Goal: Information Seeking & Learning: Learn about a topic

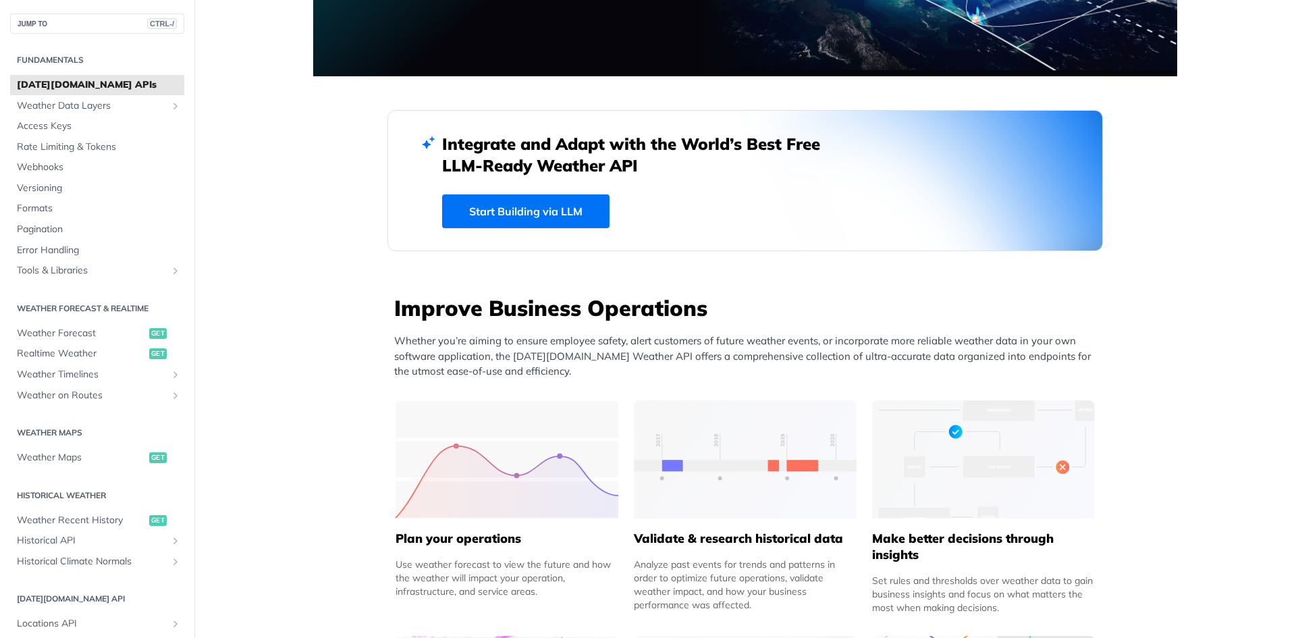
scroll to position [270, 0]
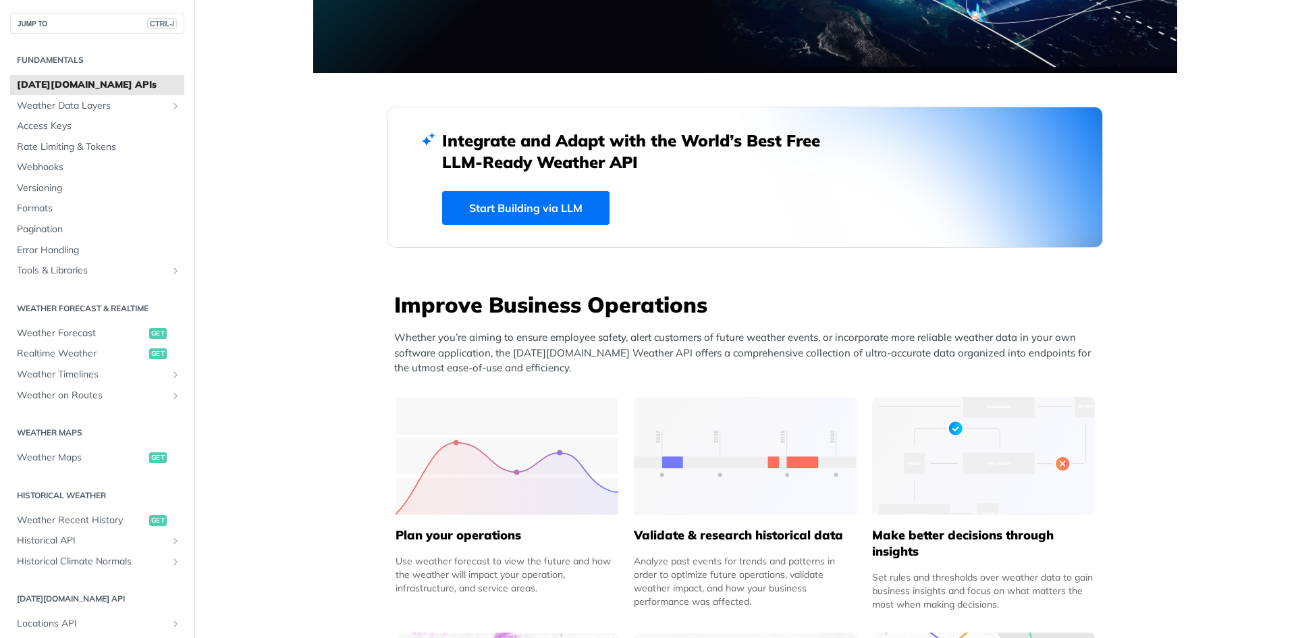
click at [520, 208] on link "Start Building via LLM" at bounding box center [525, 208] width 167 height 34
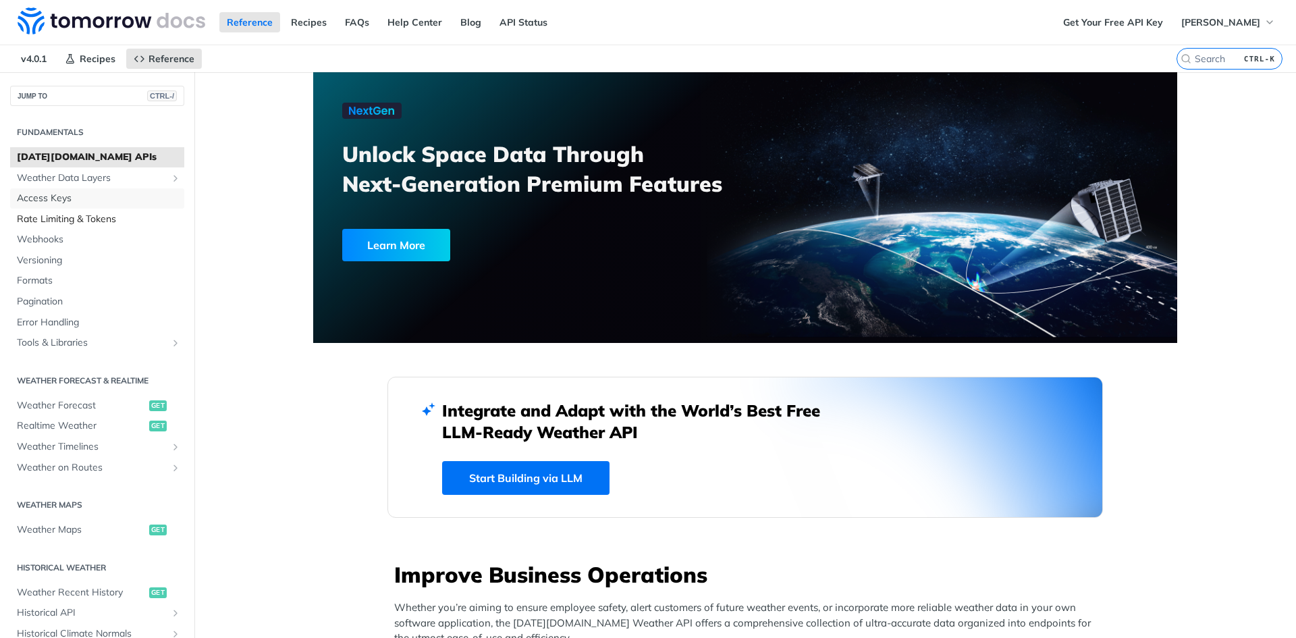
drag, startPoint x: 57, startPoint y: 202, endPoint x: 61, endPoint y: 215, distance: 13.3
click at [57, 202] on span "Access Keys" at bounding box center [99, 198] width 164 height 13
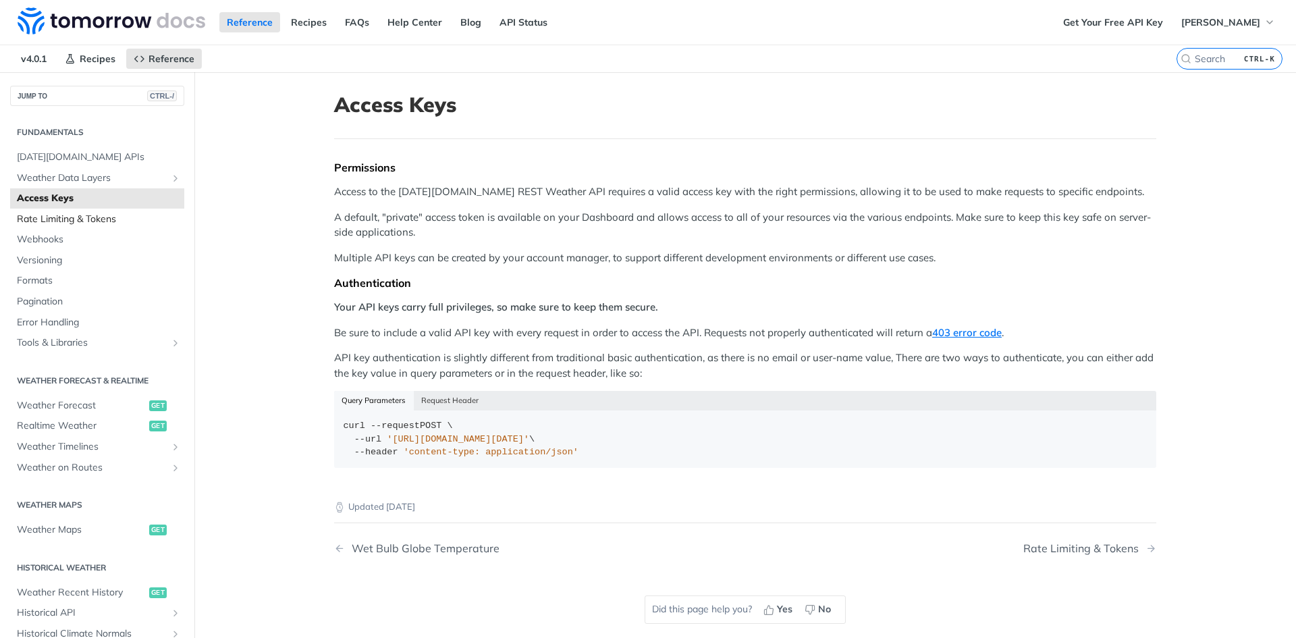
click at [59, 217] on span "Rate Limiting & Tokens" at bounding box center [99, 219] width 164 height 13
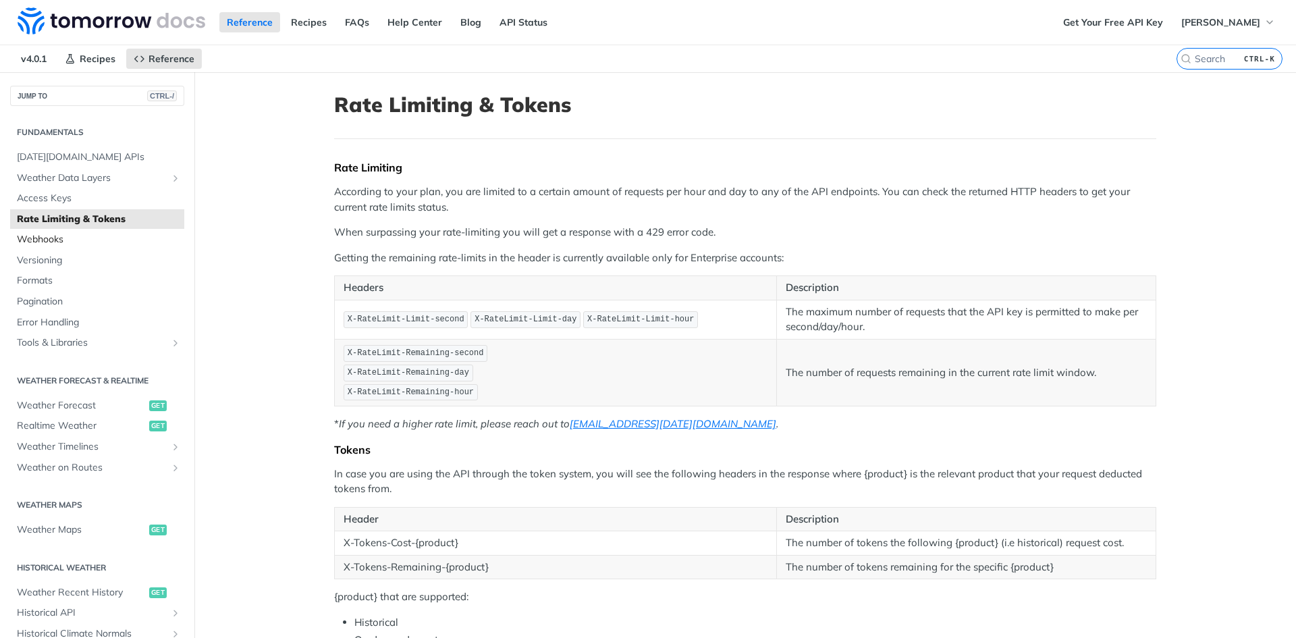
click at [61, 242] on span "Webhooks" at bounding box center [99, 239] width 164 height 13
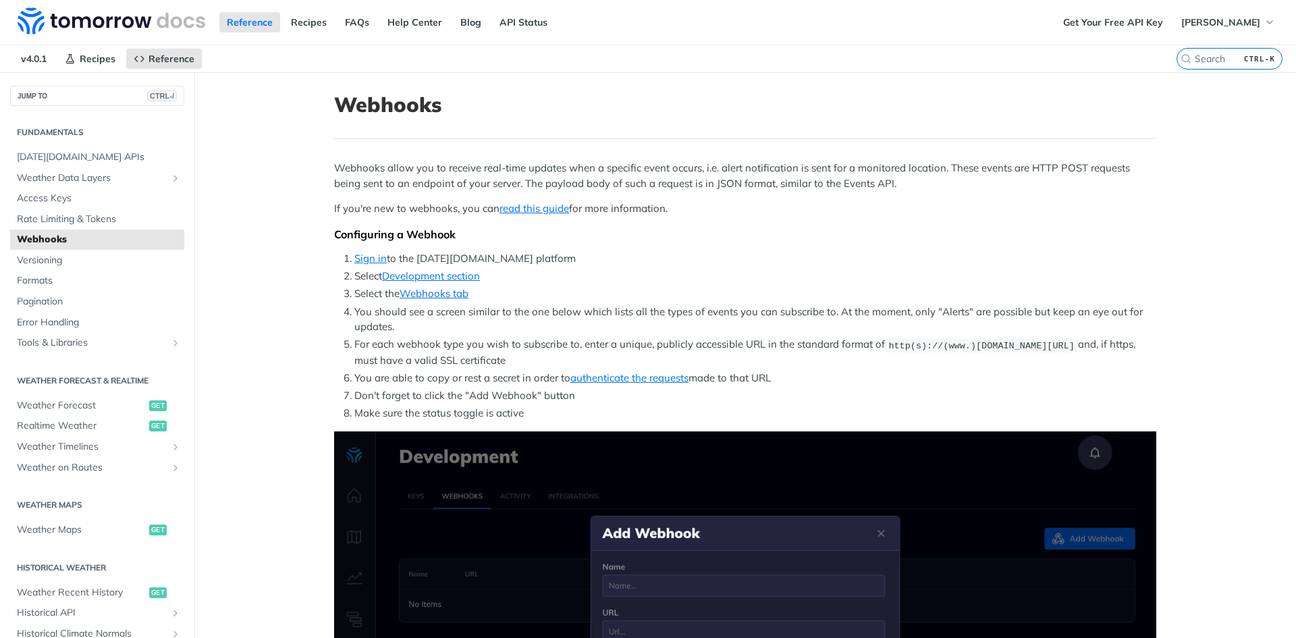
click at [74, 136] on h2 "Fundamentals" at bounding box center [97, 132] width 174 height 12
click at [72, 156] on span "[DATE][DOMAIN_NAME] APIs" at bounding box center [99, 156] width 164 height 13
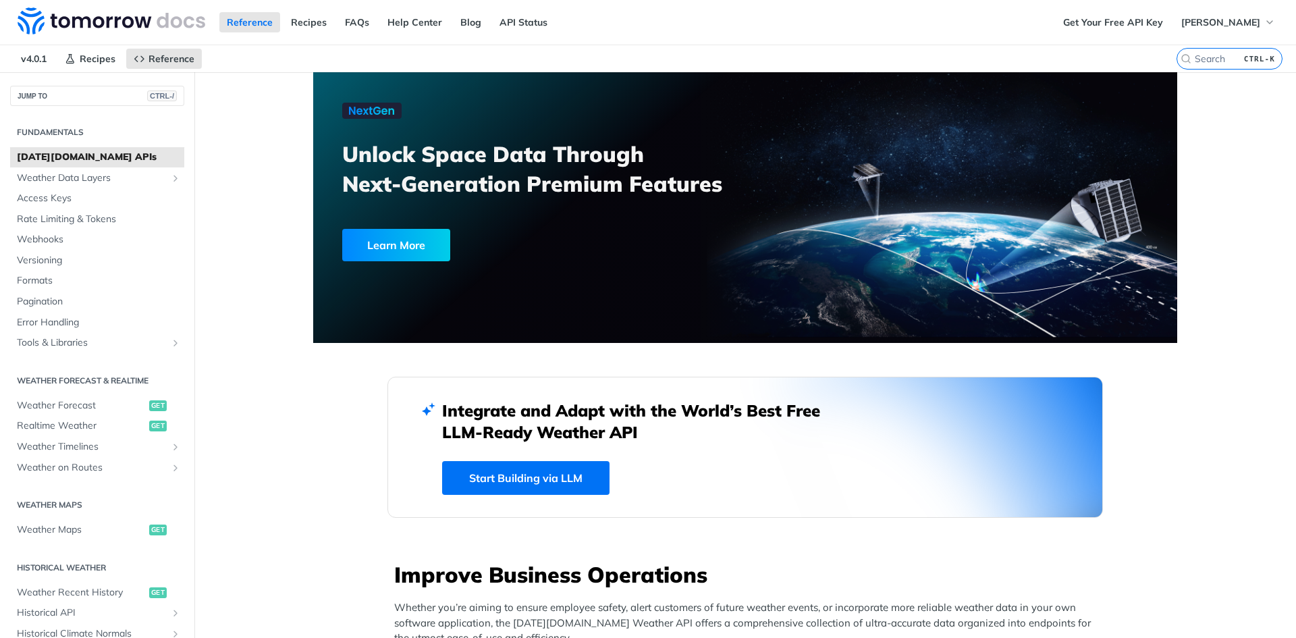
drag, startPoint x: 233, startPoint y: 193, endPoint x: 250, endPoint y: 38, distance: 156.1
click at [61, 182] on span "Weather Data Layers" at bounding box center [92, 177] width 150 height 13
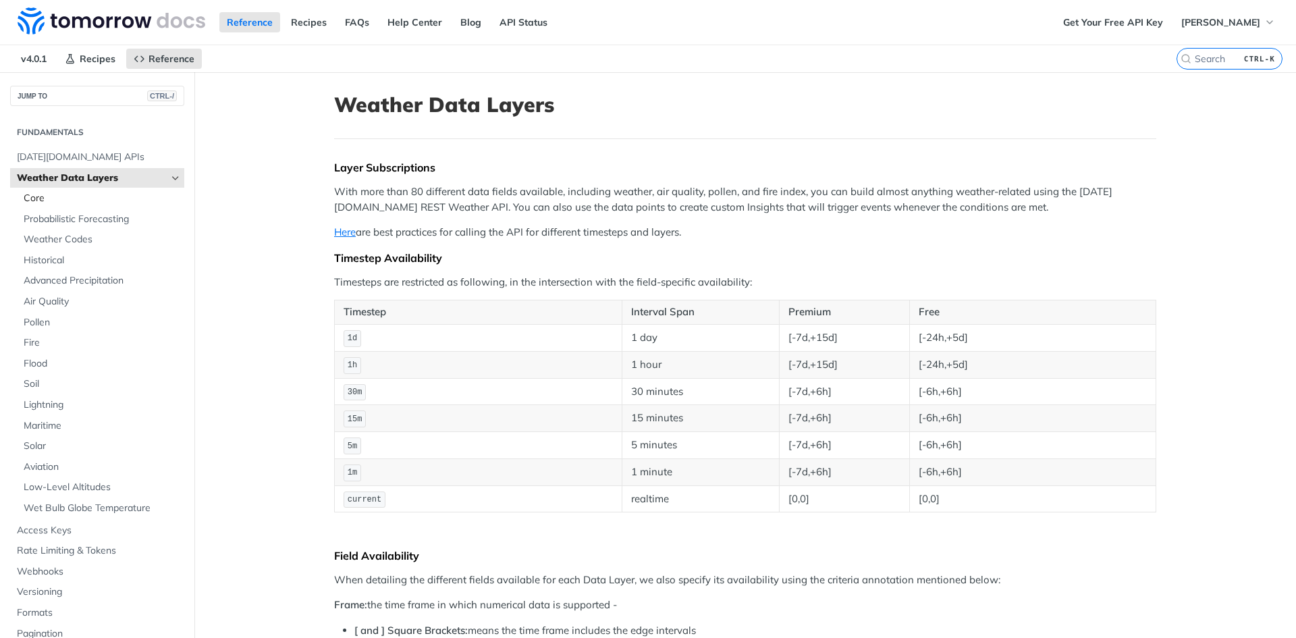
click at [32, 202] on span "Core" at bounding box center [102, 198] width 157 height 13
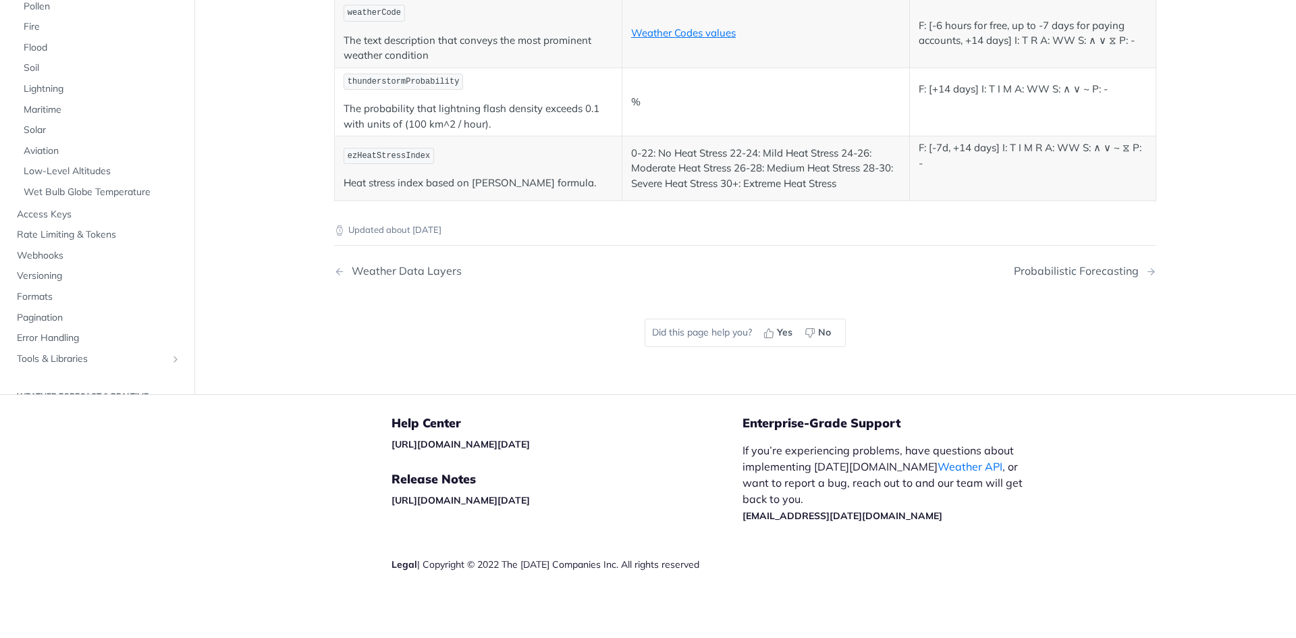
scroll to position [7315, 0]
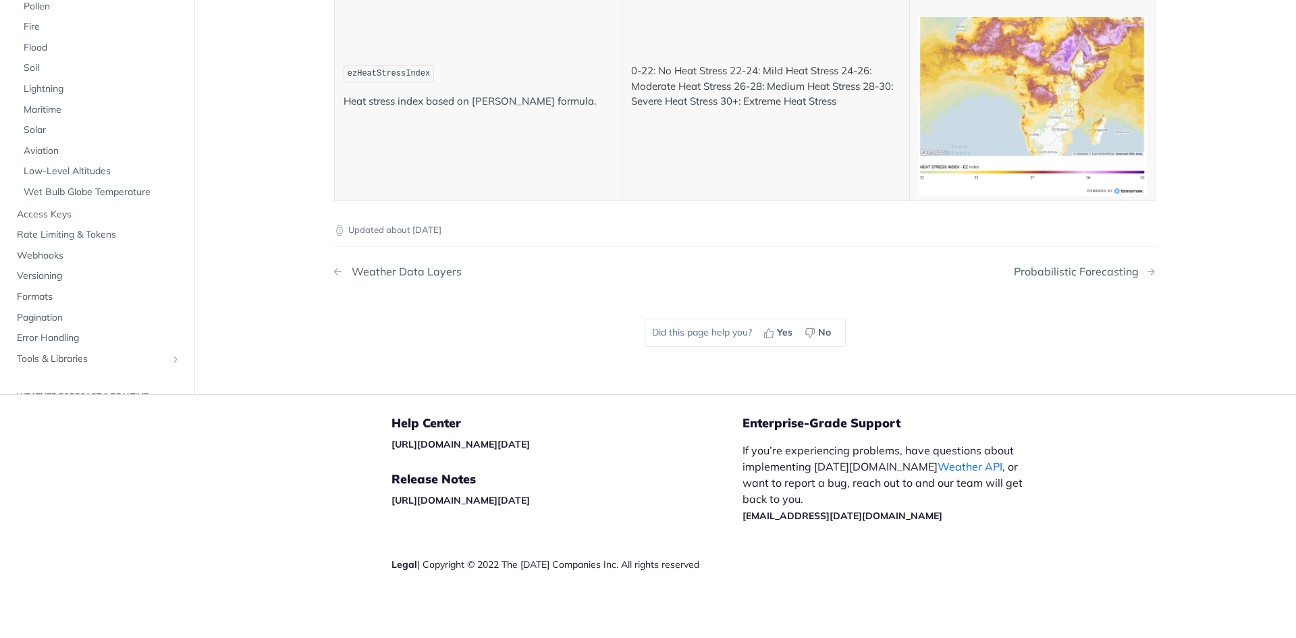
click at [426, 266] on div "Weather Data Layers" at bounding box center [403, 271] width 117 height 13
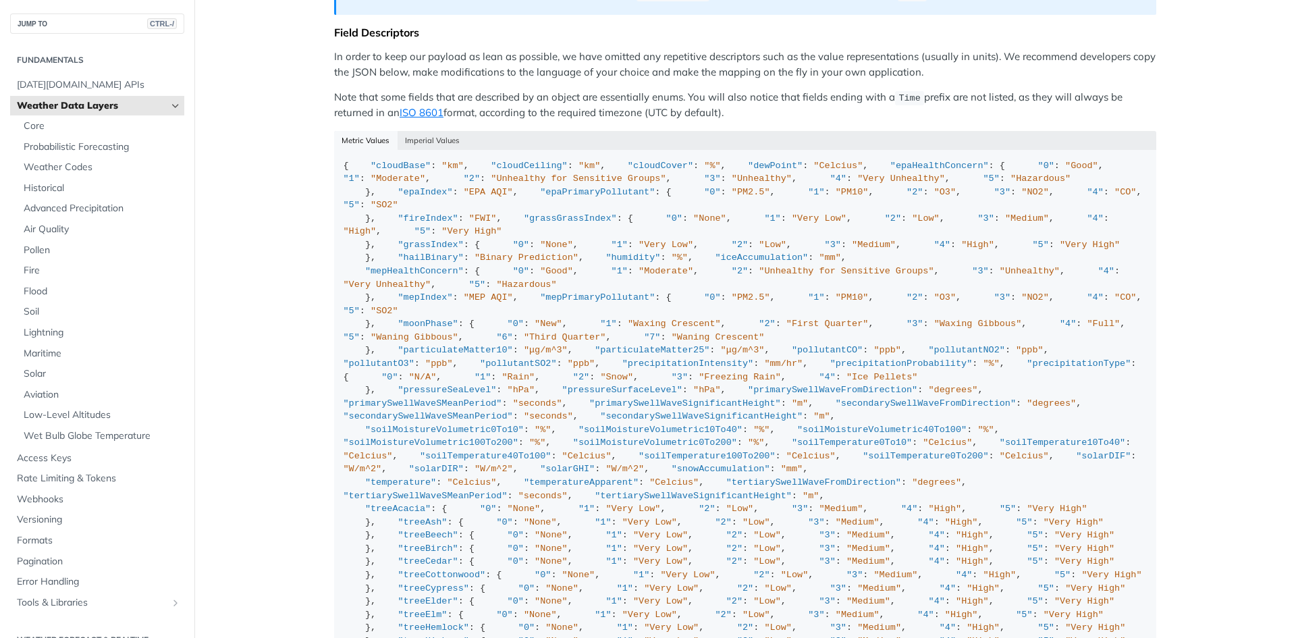
scroll to position [945, 0]
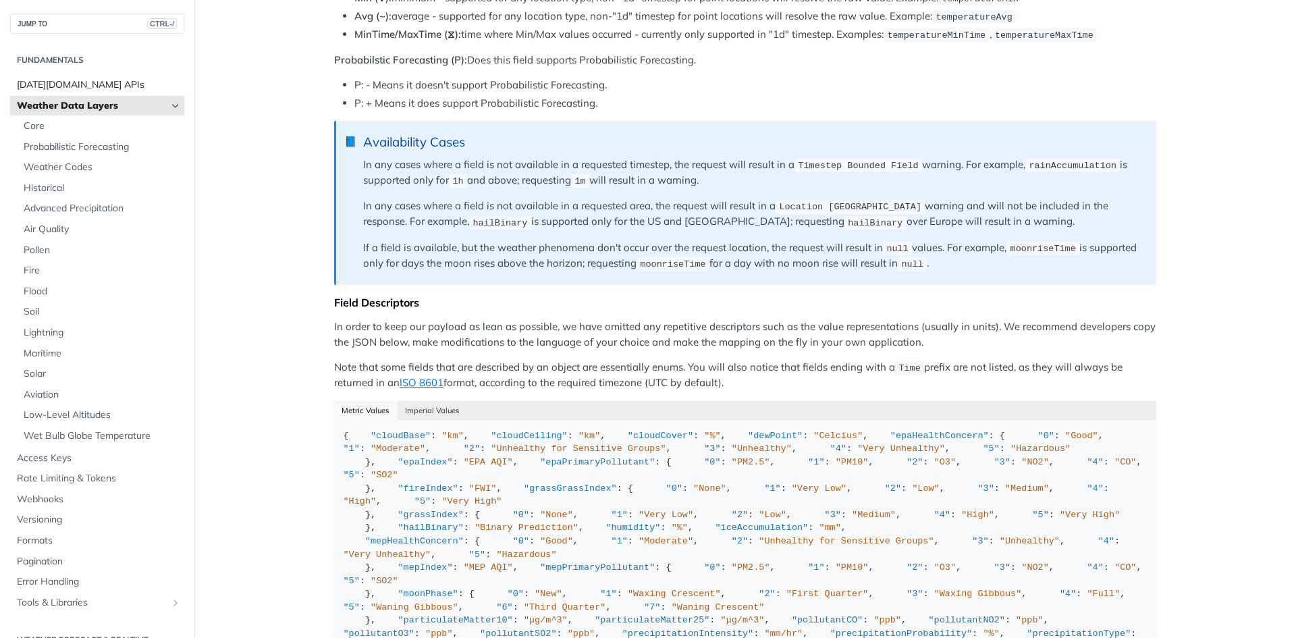
click at [61, 88] on span "[DATE][DOMAIN_NAME] APIs" at bounding box center [99, 84] width 164 height 13
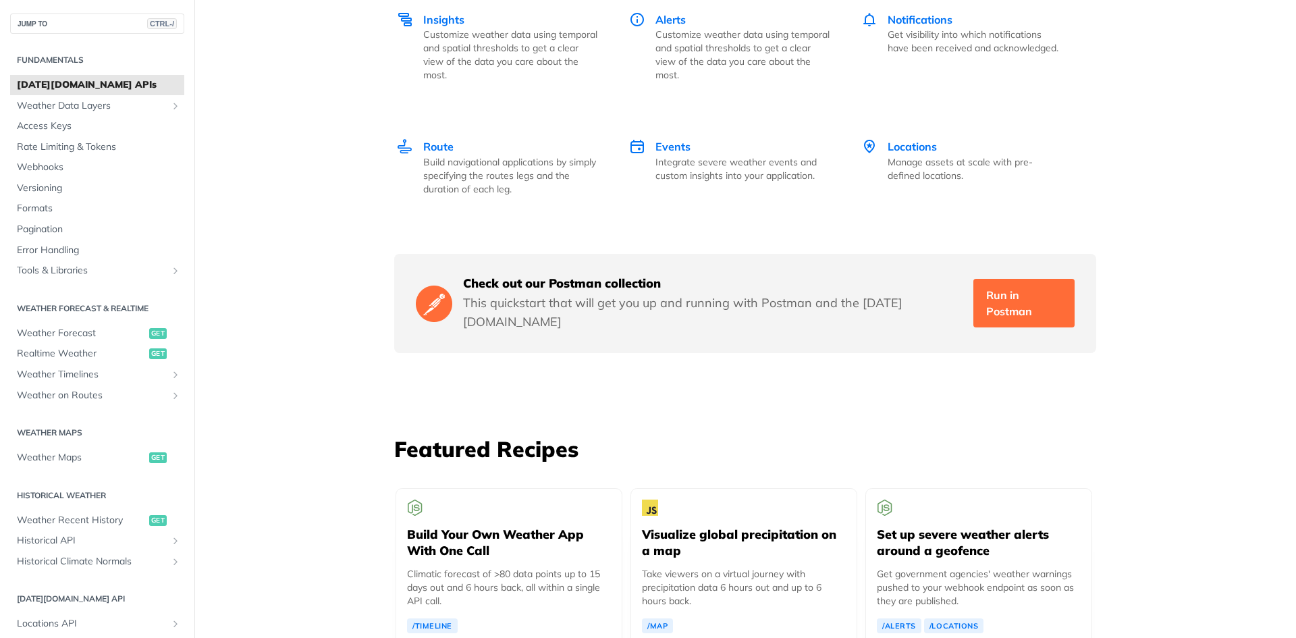
scroll to position [2429, 0]
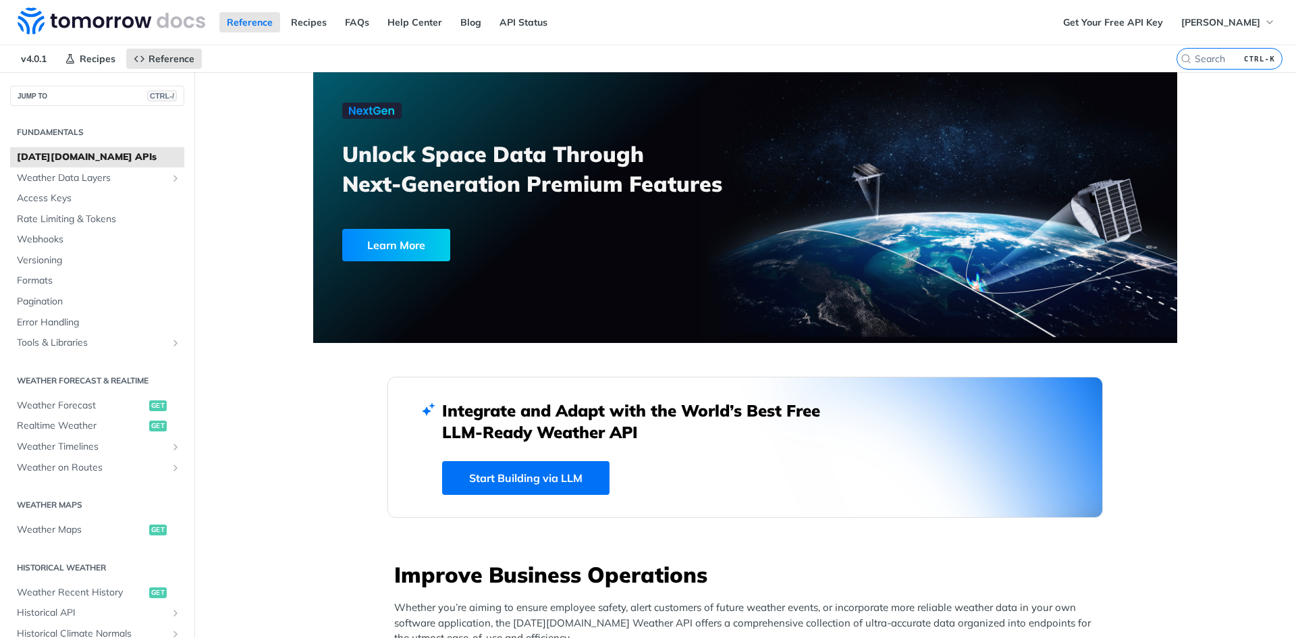
click at [49, 214] on span "Rate Limiting & Tokens" at bounding box center [99, 219] width 164 height 13
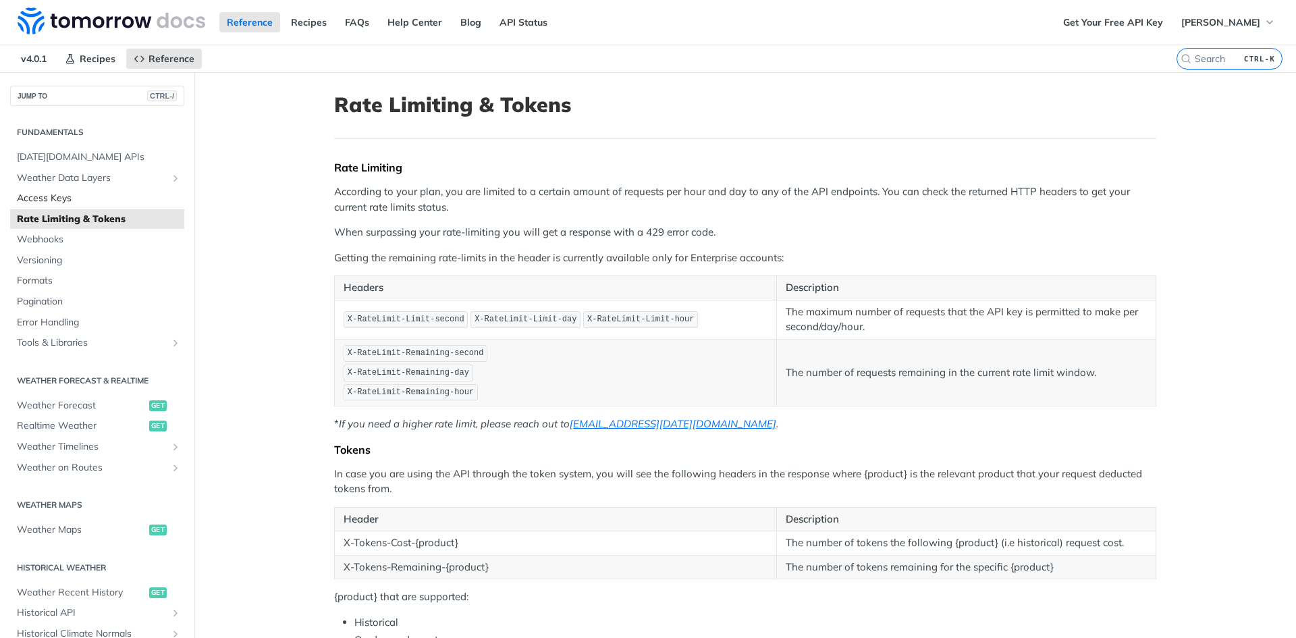
click at [47, 200] on span "Access Keys" at bounding box center [99, 198] width 164 height 13
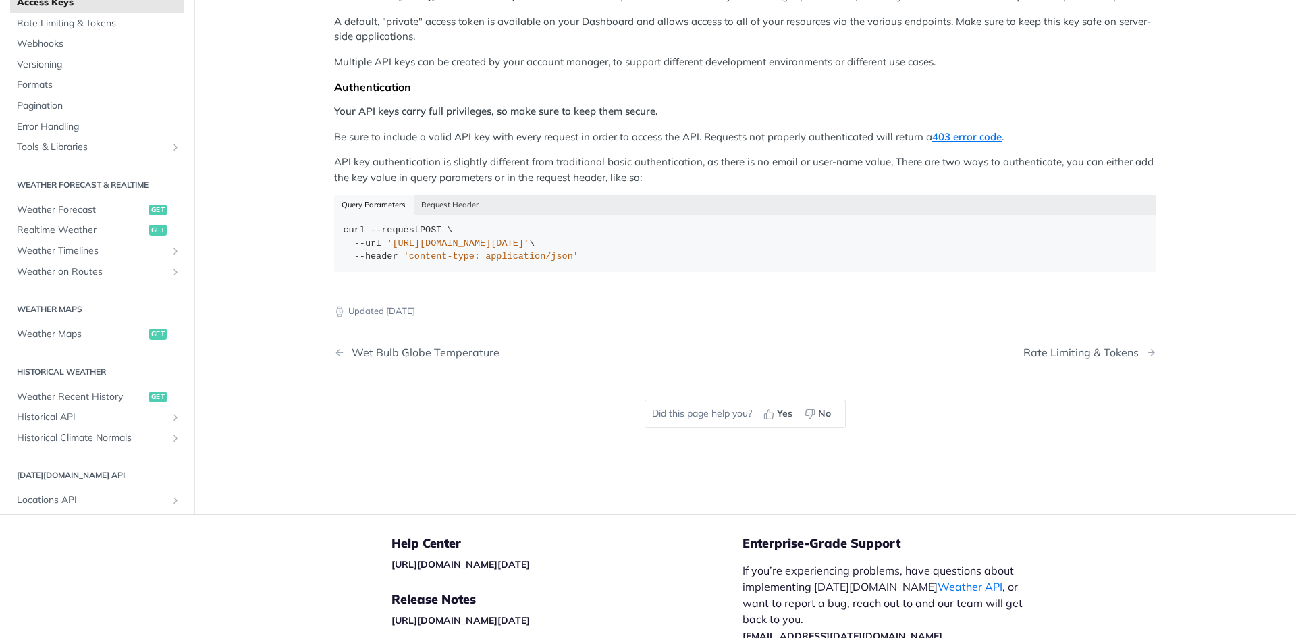
scroll to position [67, 0]
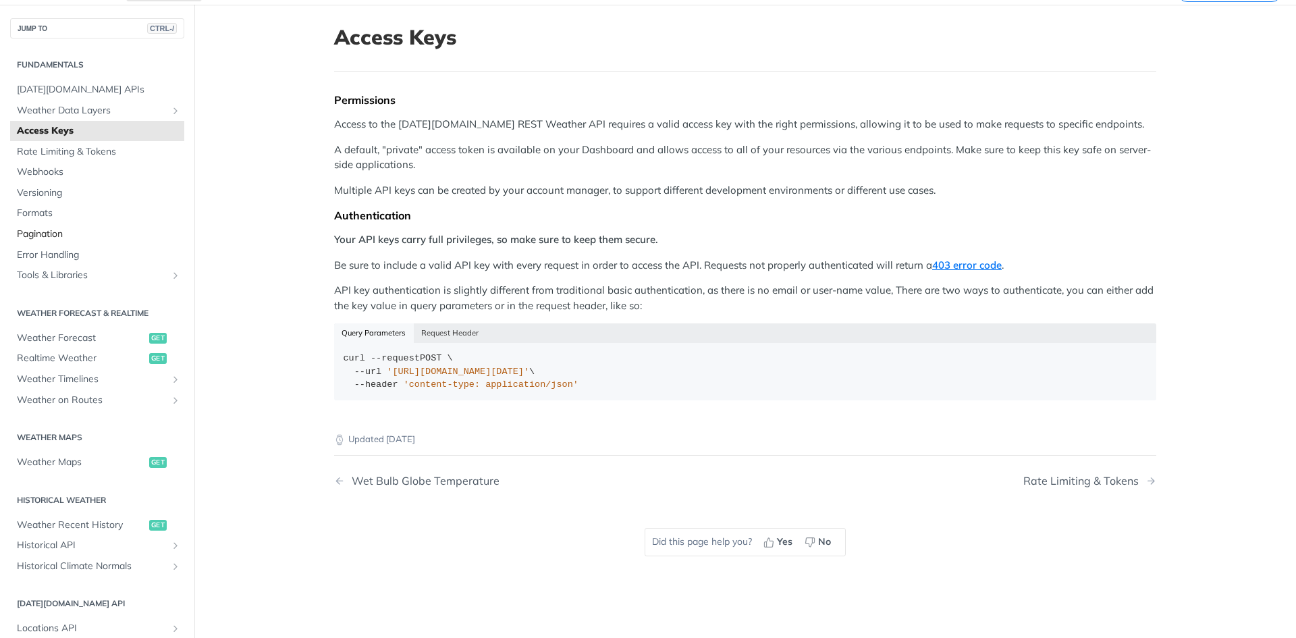
click at [45, 241] on link "Pagination" at bounding box center [97, 234] width 174 height 20
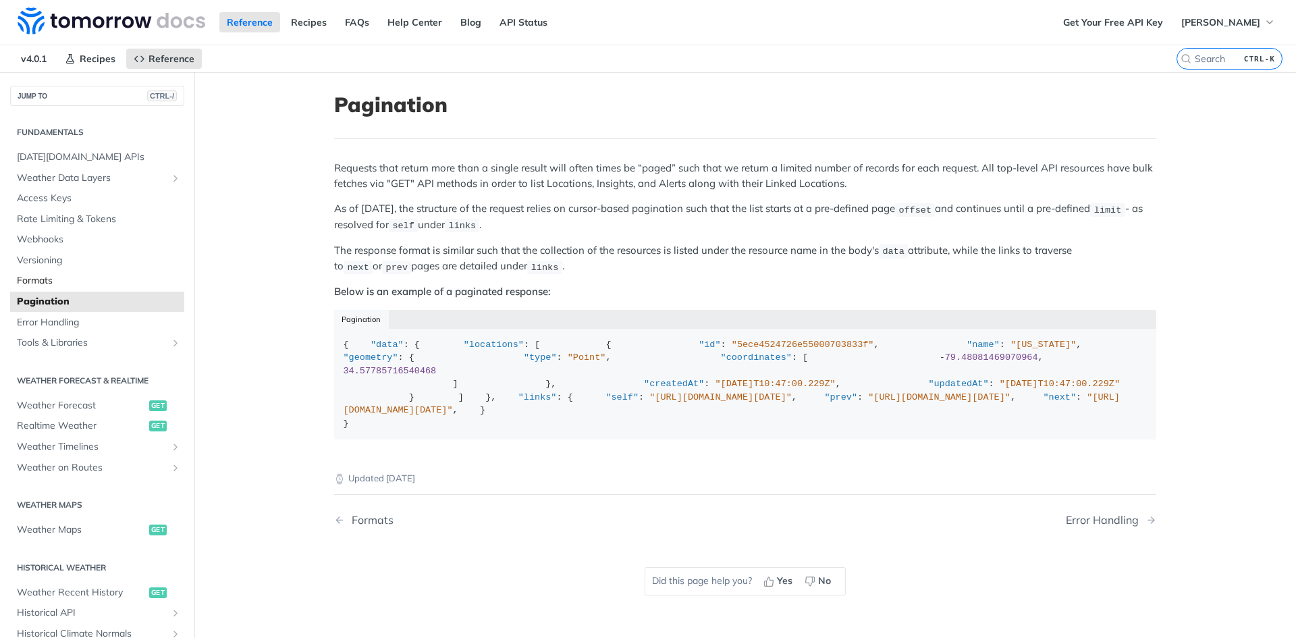
click at [40, 272] on link "Formats" at bounding box center [97, 281] width 174 height 20
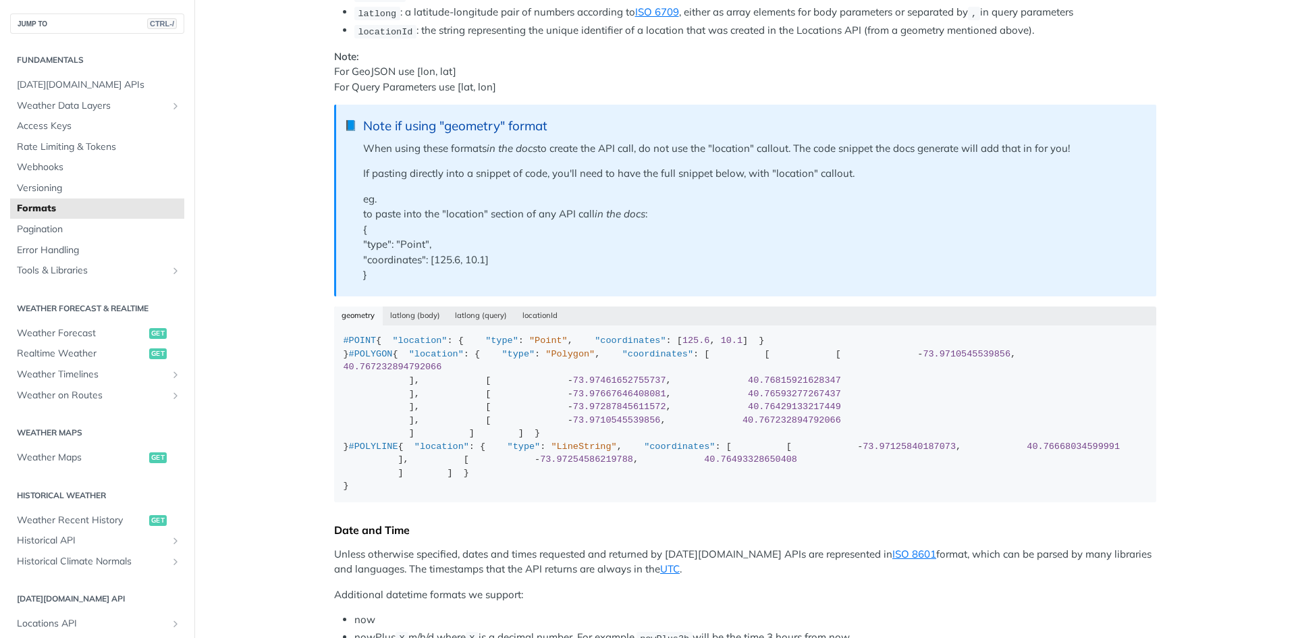
scroll to position [270, 0]
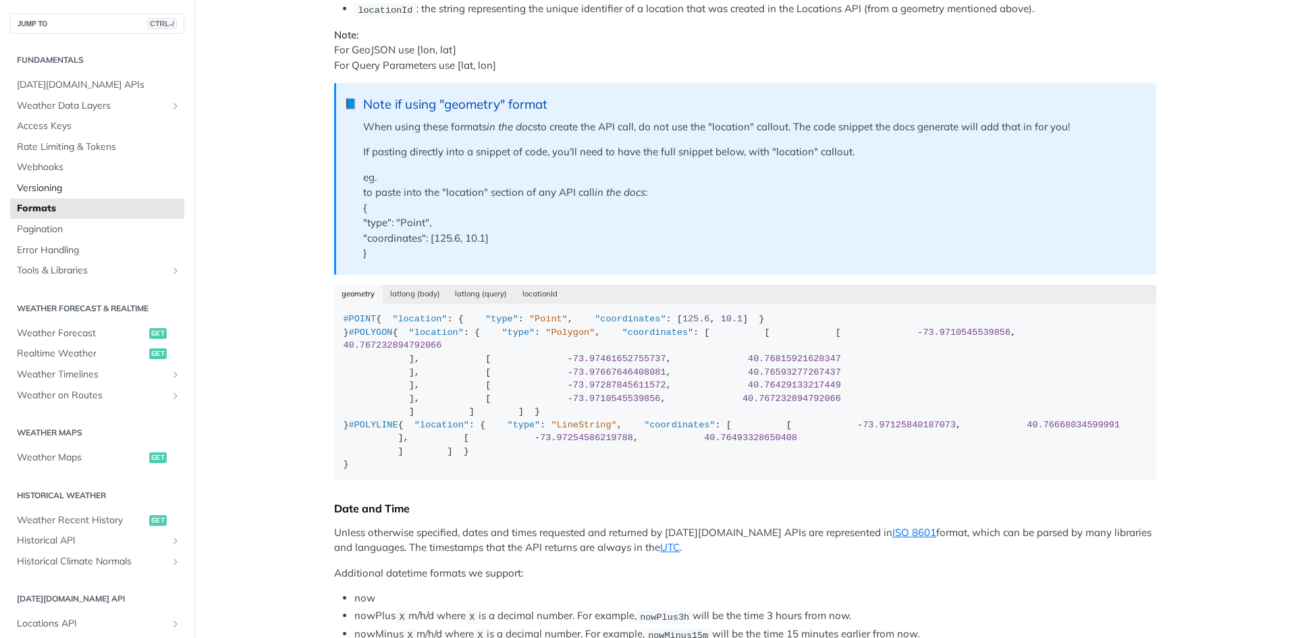
click at [44, 188] on span "Versioning" at bounding box center [99, 188] width 164 height 13
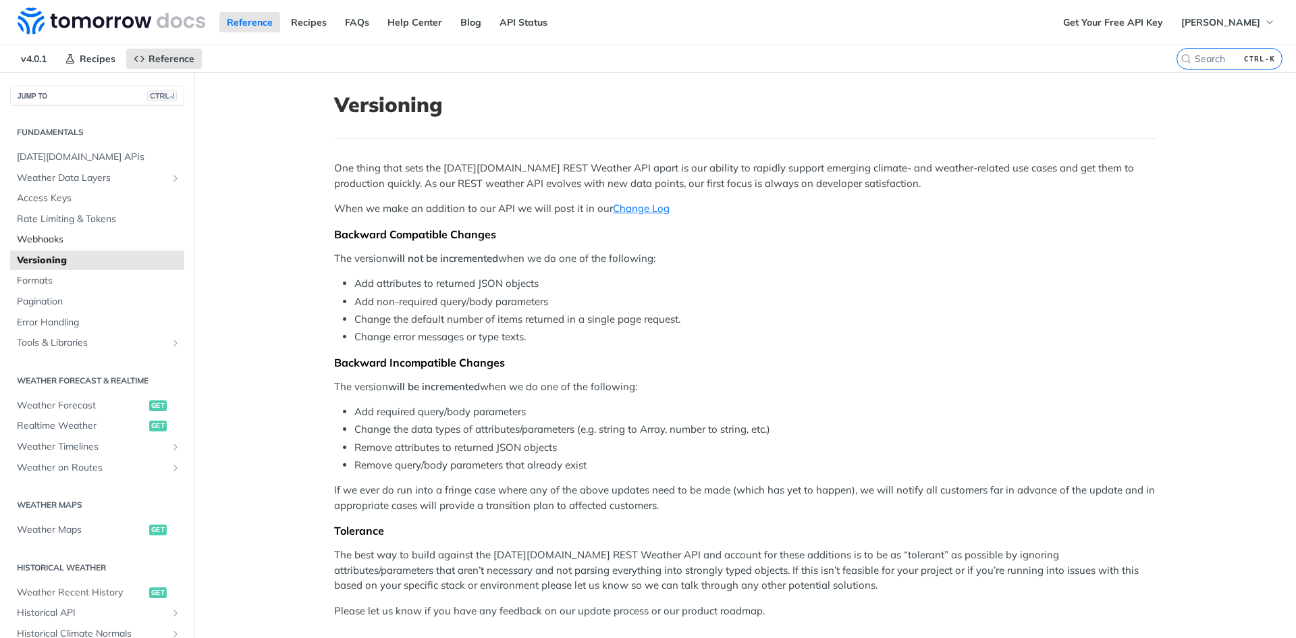
click at [37, 236] on span "Webhooks" at bounding box center [99, 239] width 164 height 13
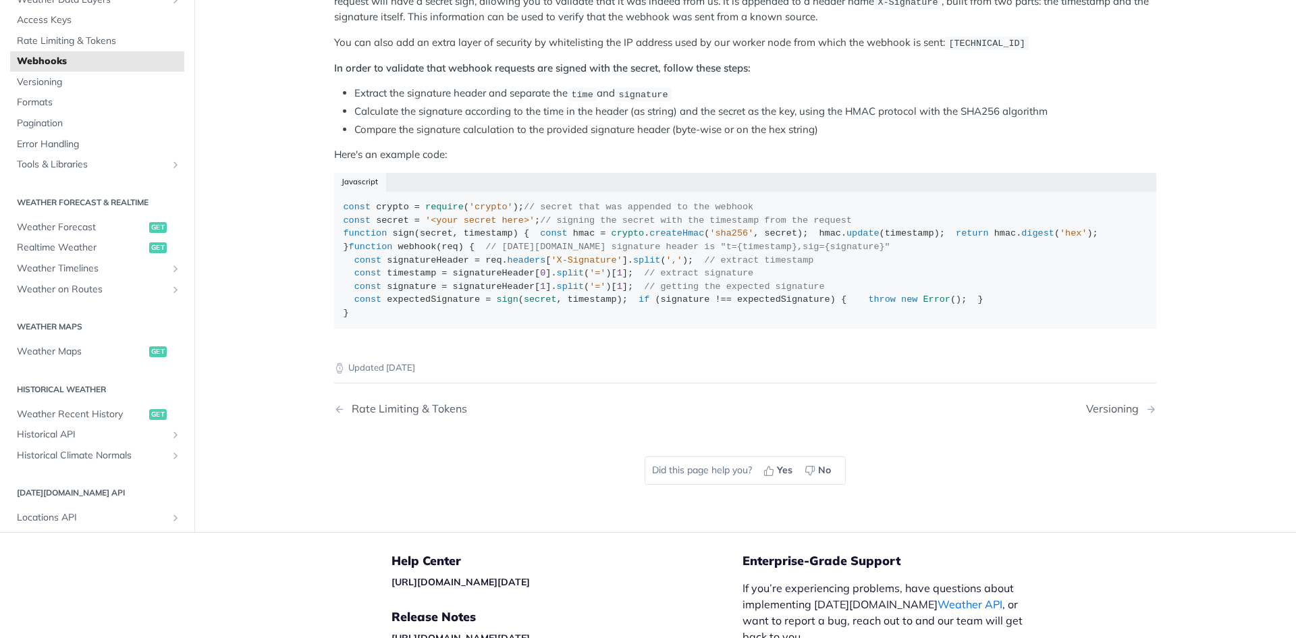
scroll to position [945, 0]
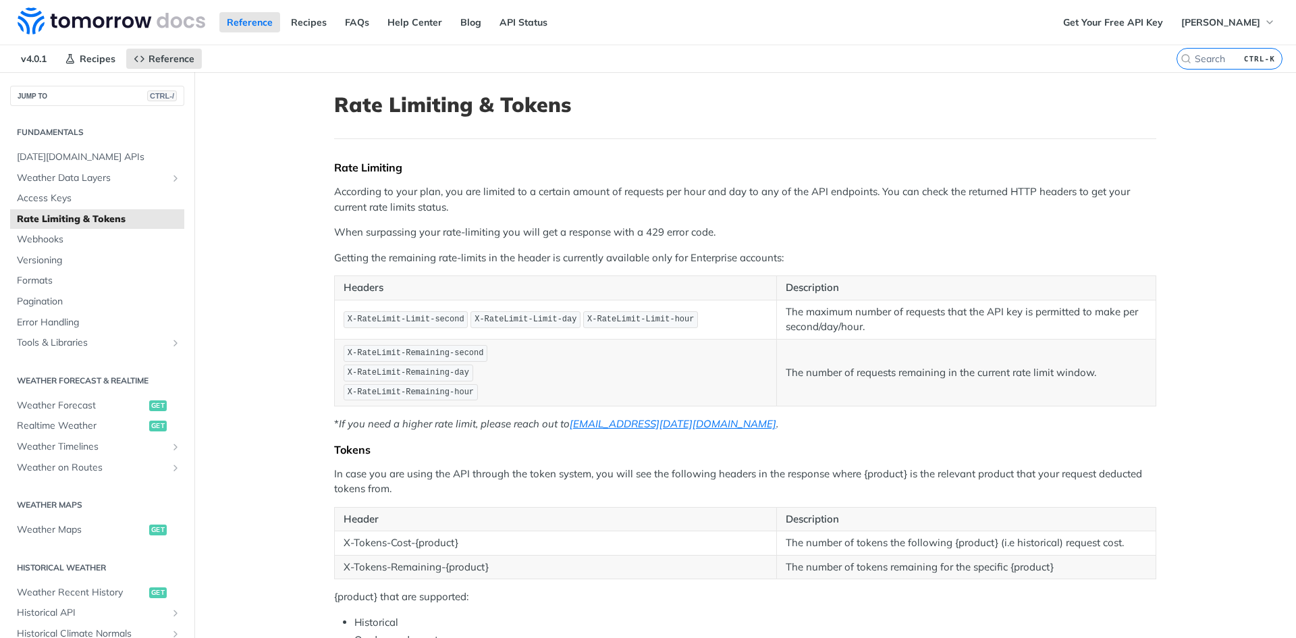
scroll to position [270, 0]
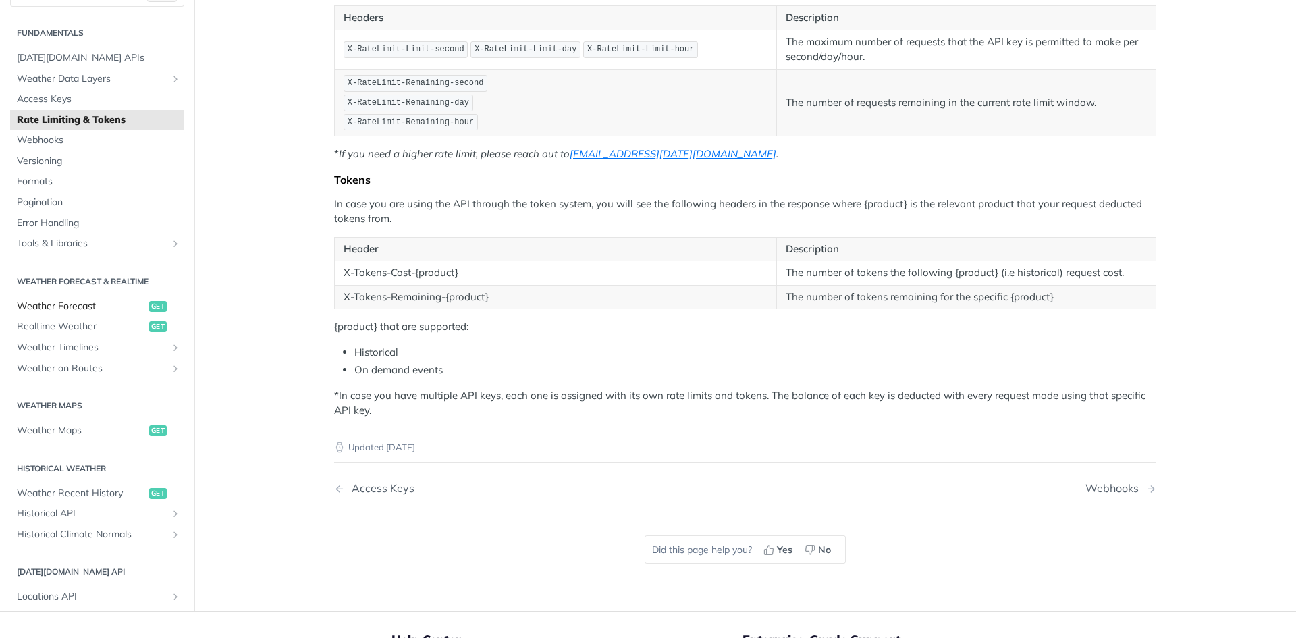
click at [74, 306] on span "Weather Forecast" at bounding box center [81, 306] width 129 height 13
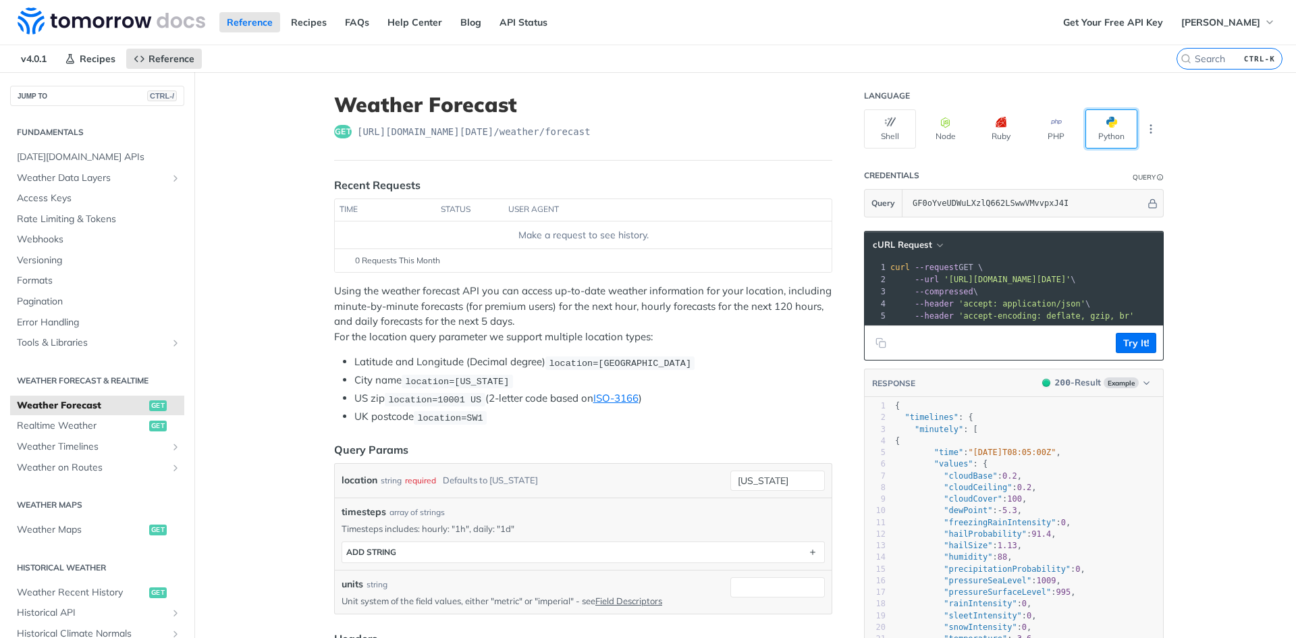
click at [1104, 130] on button "Python" at bounding box center [1111, 128] width 52 height 39
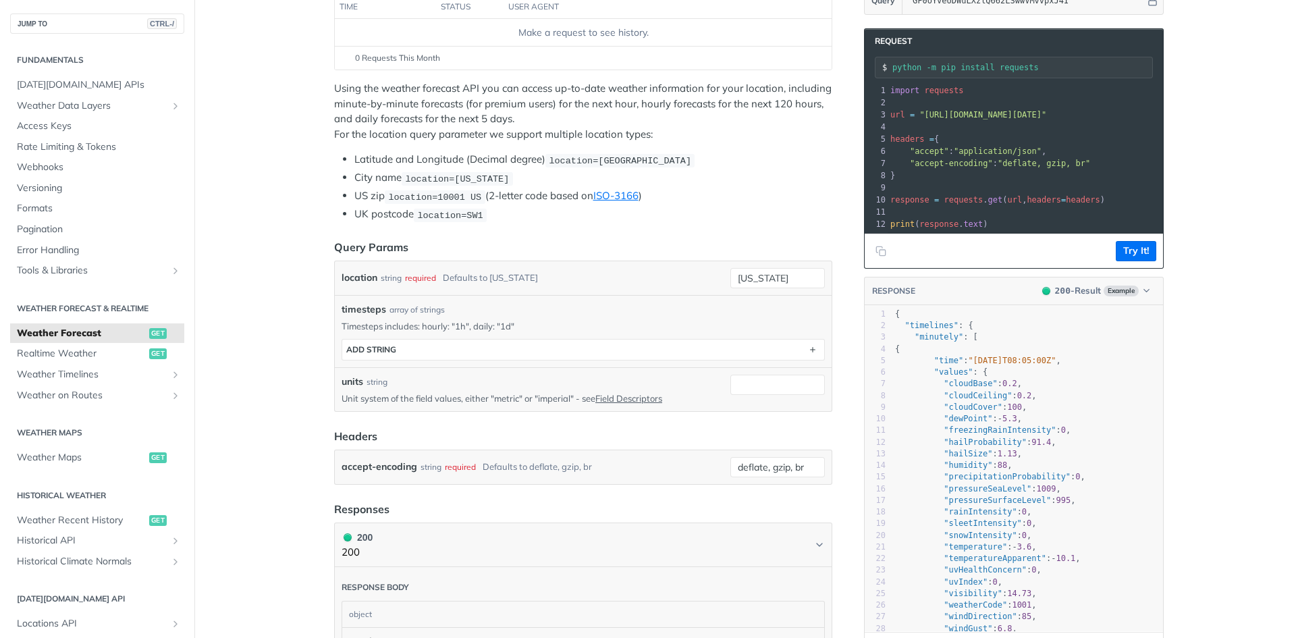
scroll to position [135, 0]
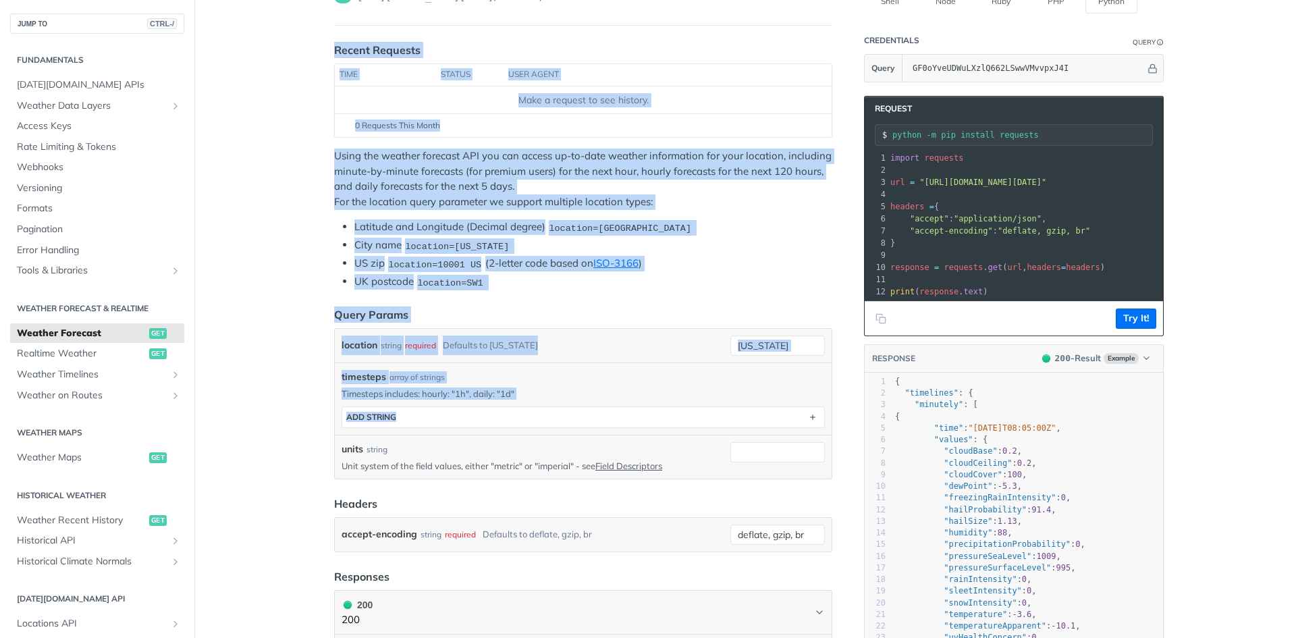
drag, startPoint x: 329, startPoint y: 48, endPoint x: 684, endPoint y: 284, distance: 426.9
click at [719, 228] on li "Latitude and Longitude (Decimal degree) location=42.3478, -71.0466" at bounding box center [593, 227] width 478 height 16
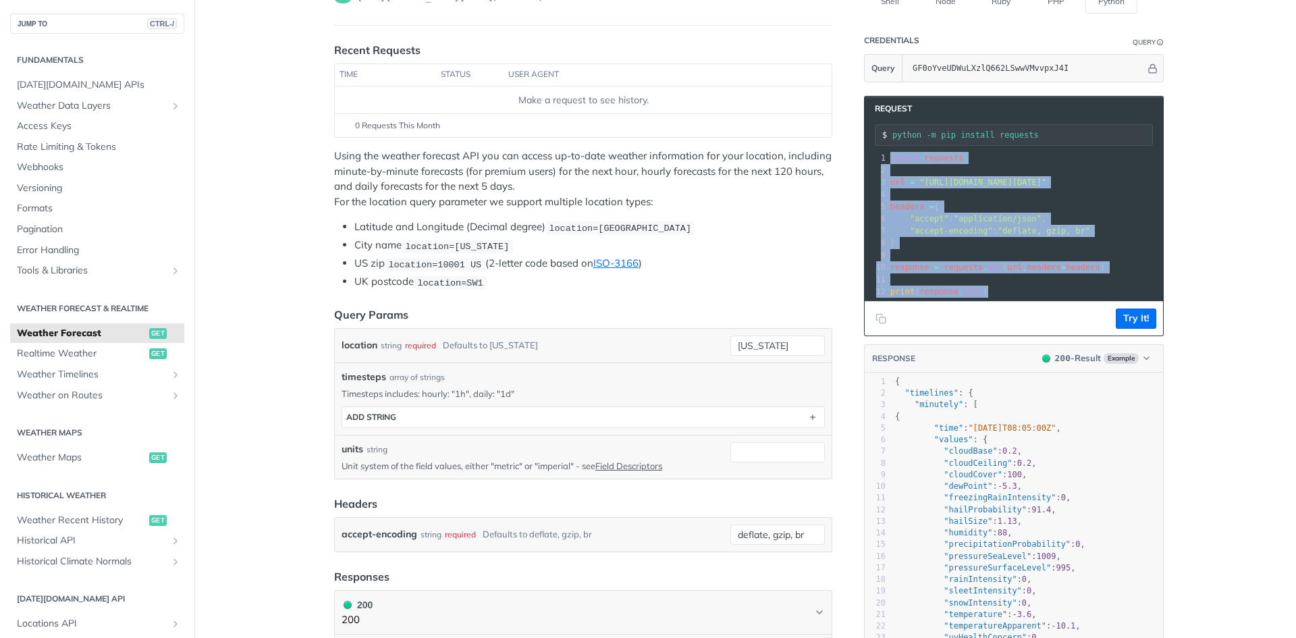
drag, startPoint x: 882, startPoint y: 156, endPoint x: 1092, endPoint y: 323, distance: 268.9
click at [1092, 323] on div "Request python -m pip install requests xxxxxxxxxx 12 1 import requests 2 ​ 3 ur…" at bounding box center [1014, 216] width 300 height 240
copy div "import requests 2 ​ 3 url = "https://api.tomorrow.io/v4/weather/forecast?locati…"
click at [461, 77] on th "status" at bounding box center [469, 75] width 67 height 22
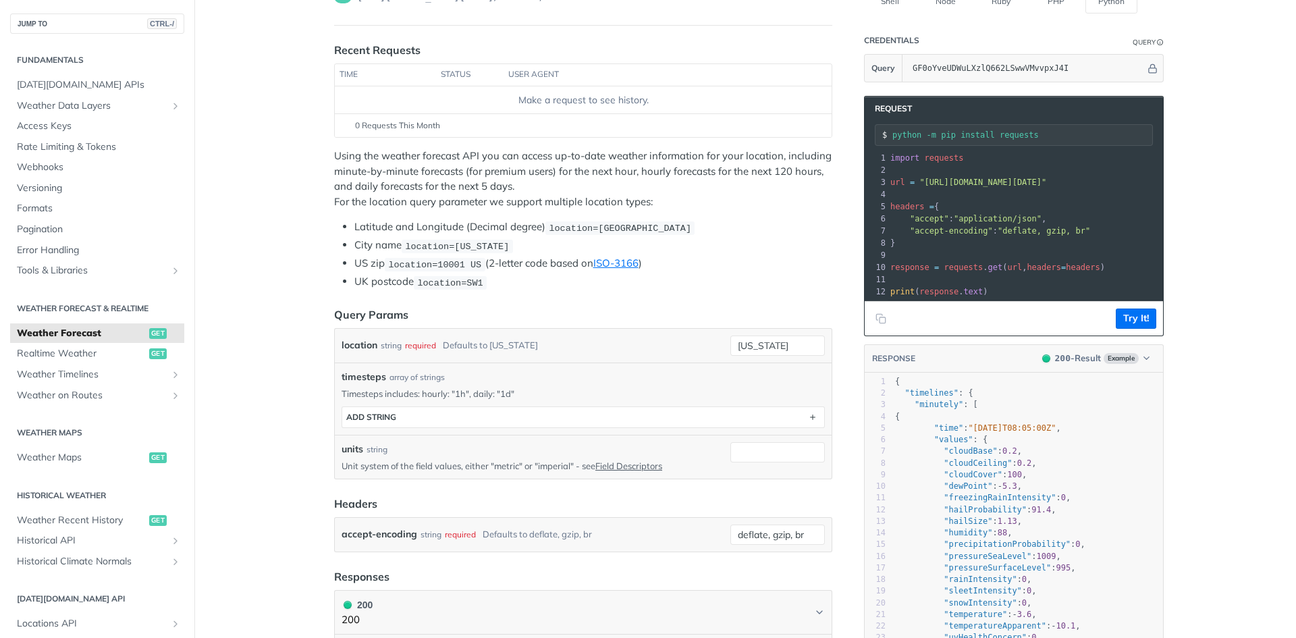
click at [522, 69] on th "user agent" at bounding box center [653, 75] width 301 height 22
click at [424, 76] on th "time" at bounding box center [385, 75] width 101 height 22
click at [338, 71] on th "time" at bounding box center [385, 75] width 101 height 22
click at [877, 324] on icon "Copy to clipboard" at bounding box center [880, 318] width 11 height 11
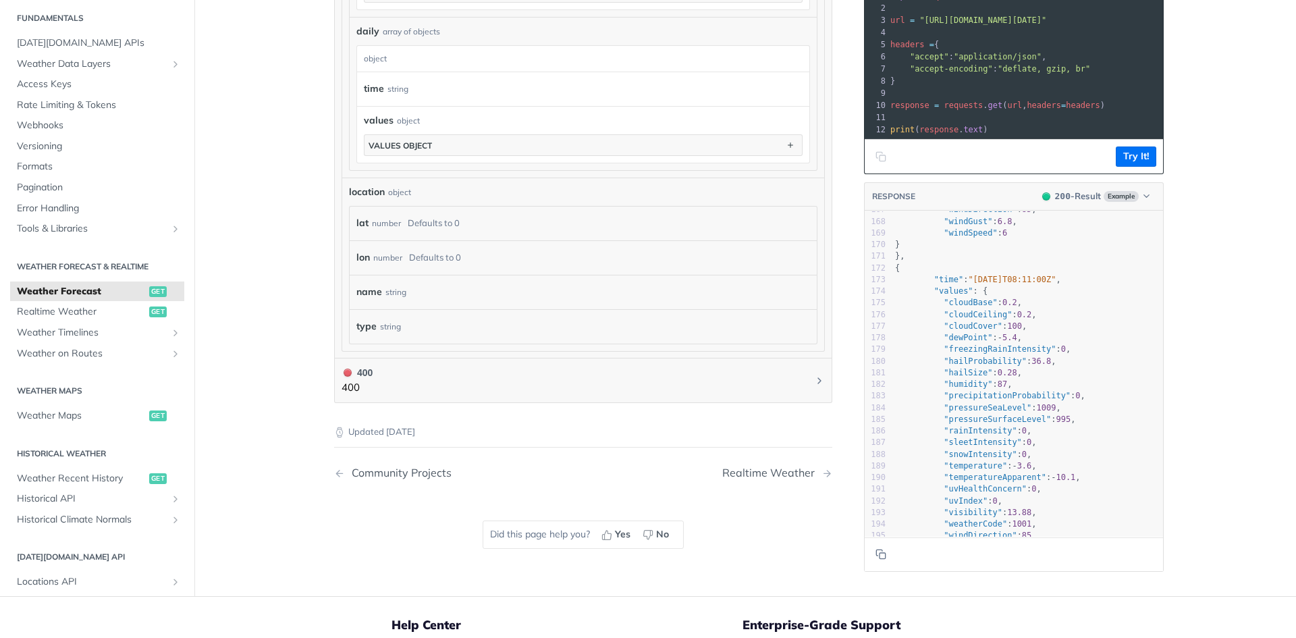
scroll to position [0, 0]
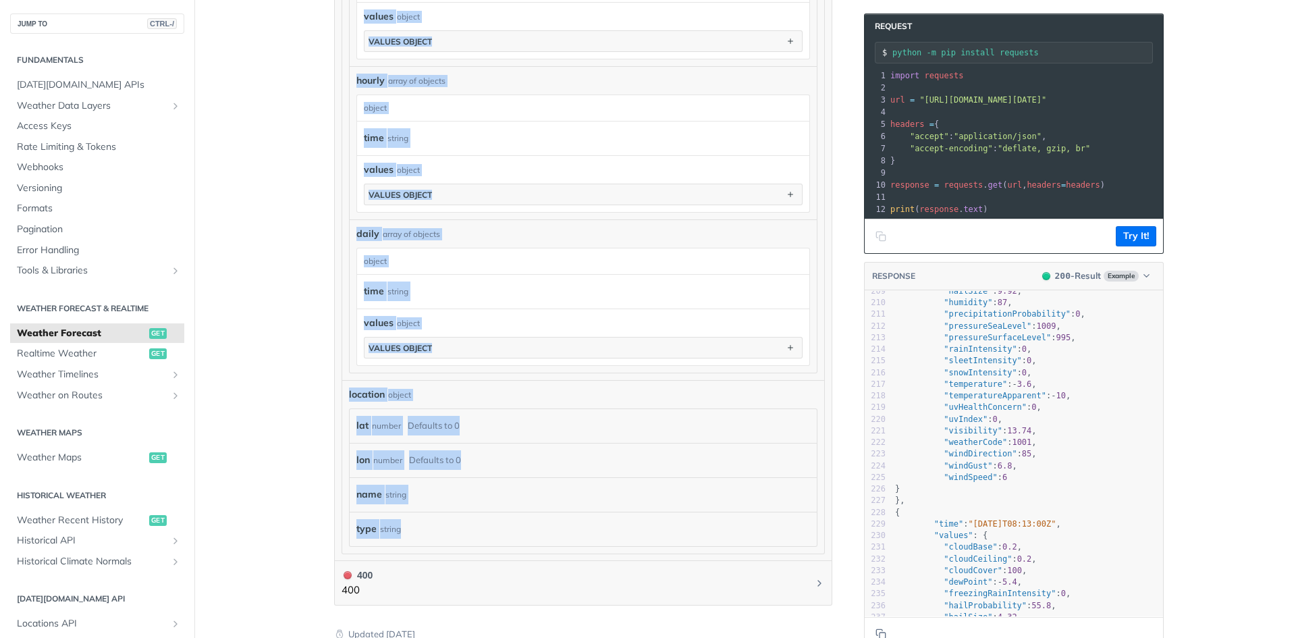
drag, startPoint x: 334, startPoint y: 102, endPoint x: 455, endPoint y: 526, distance: 440.7
click at [455, 526] on div "Response body object timelines object minutely array of objects minutely object…" at bounding box center [583, 193] width 498 height 736
copy form "Response body object timelines object minutely array of objects minutely object…"
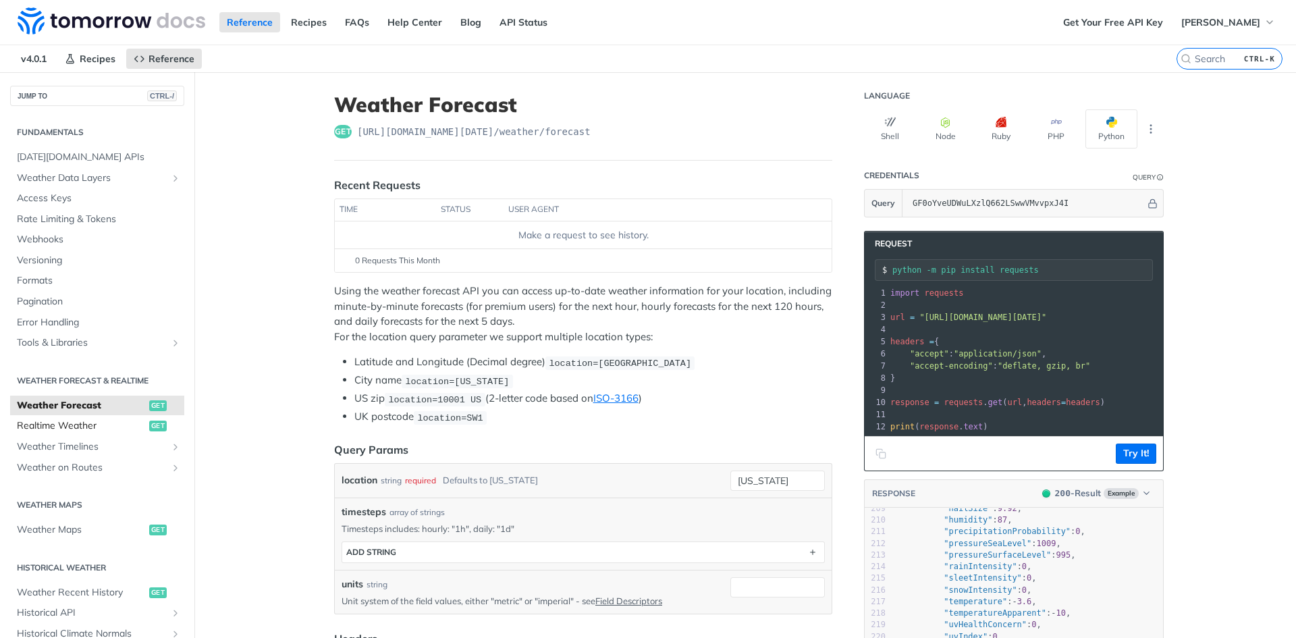
click at [69, 427] on span "Realtime Weather" at bounding box center [81, 425] width 129 height 13
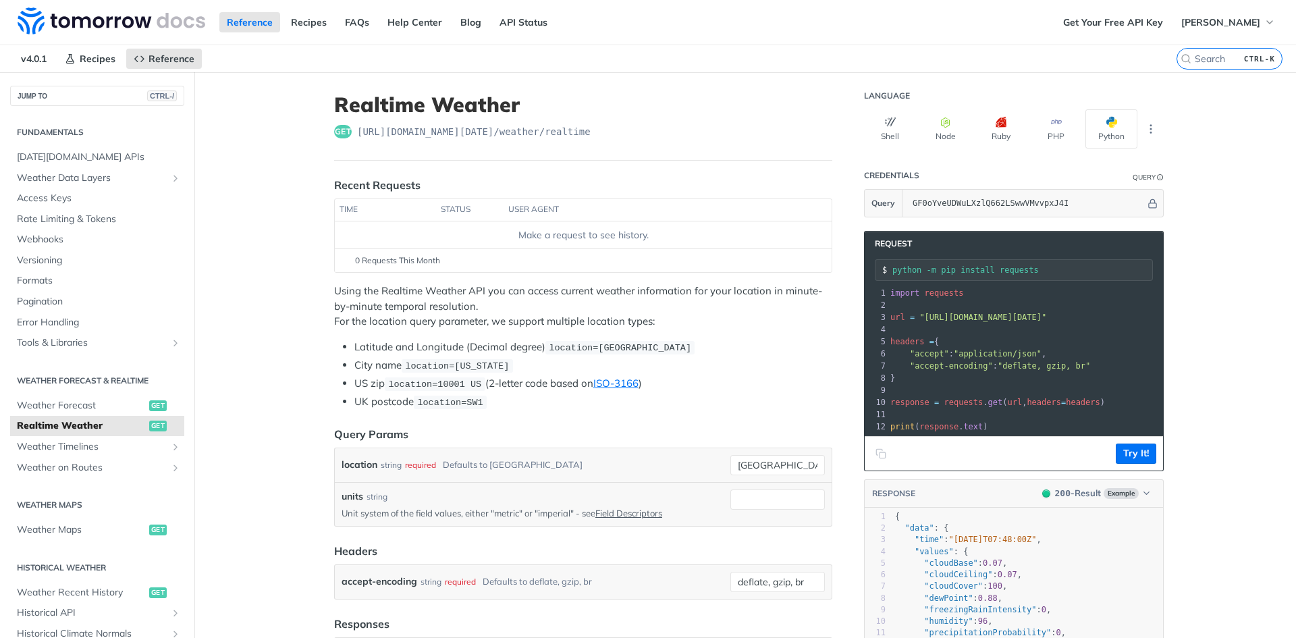
drag, startPoint x: 883, startPoint y: 269, endPoint x: 971, endPoint y: 360, distance: 126.5
click at [971, 360] on div "Request python -m pip install requests xxxxxxxxxx 12 1 import requests 2 ​ 3 ur…" at bounding box center [1014, 351] width 300 height 240
click at [971, 360] on pre ""accept-encoding" : "deflate, gzip, br"" at bounding box center [1130, 366] width 486 height 12
drag, startPoint x: 881, startPoint y: 286, endPoint x: 896, endPoint y: 292, distance: 15.8
click at [963, 341] on div "1 import requests 2 ​ 3 url = "https://api.tomorrow.io/v4/weather/realtime?loca…" at bounding box center [1130, 360] width 486 height 146
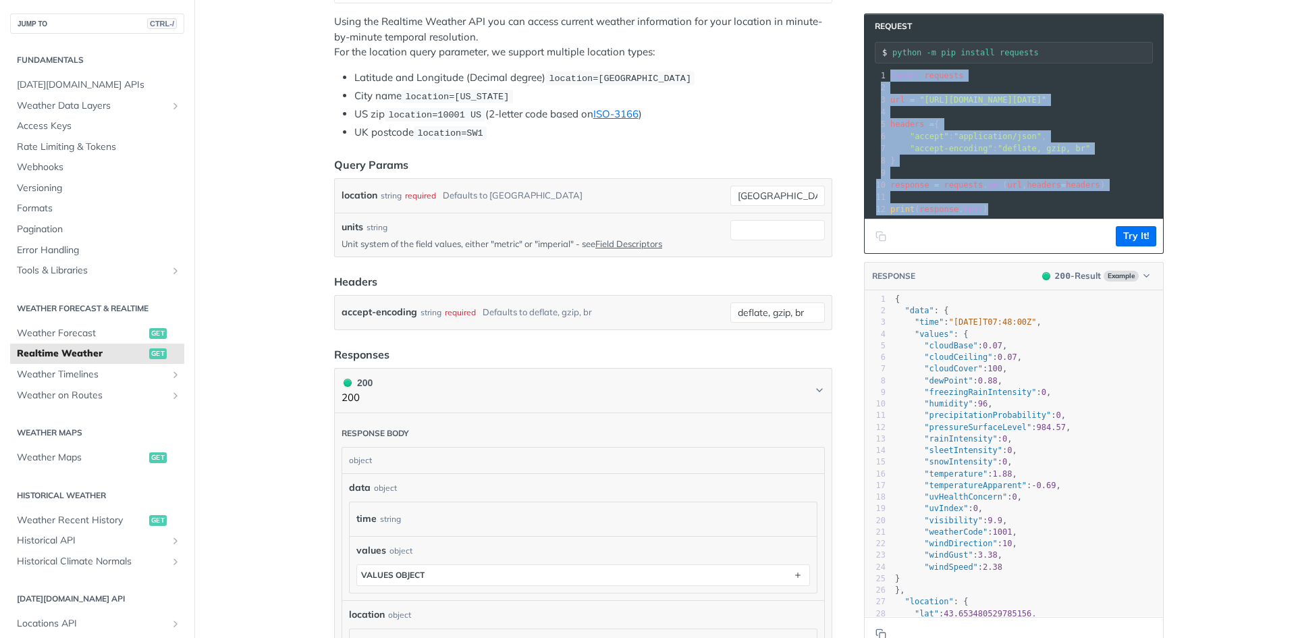
scroll to position [270, 0]
drag, startPoint x: 884, startPoint y: 294, endPoint x: 1030, endPoint y: 223, distance: 162.4
click at [1030, 218] on div "xxxxxxxxxx 12 1 import requests 2 ​ 3 url = "https://api.tomorrow.io/v4/weather…" at bounding box center [1013, 142] width 298 height 151
copy div "import requests 2 ​ 3 url = "https://api.tomorrow.io/v4/weather/realtime?locati…"
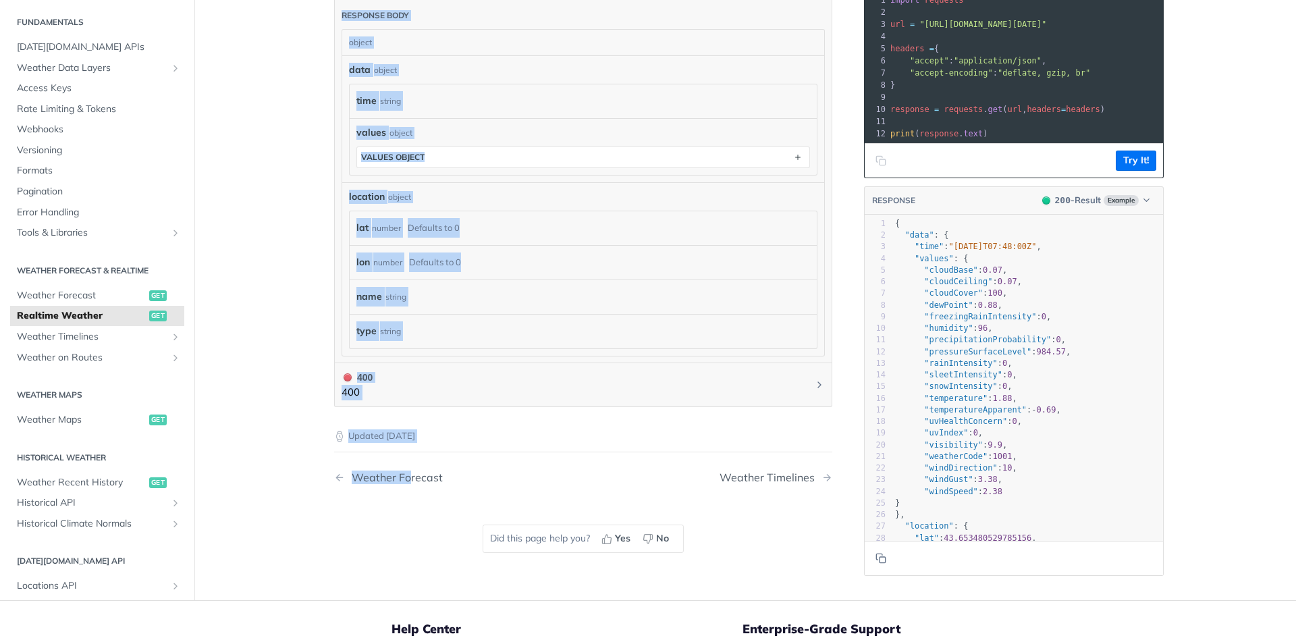
scroll to position [810, 0]
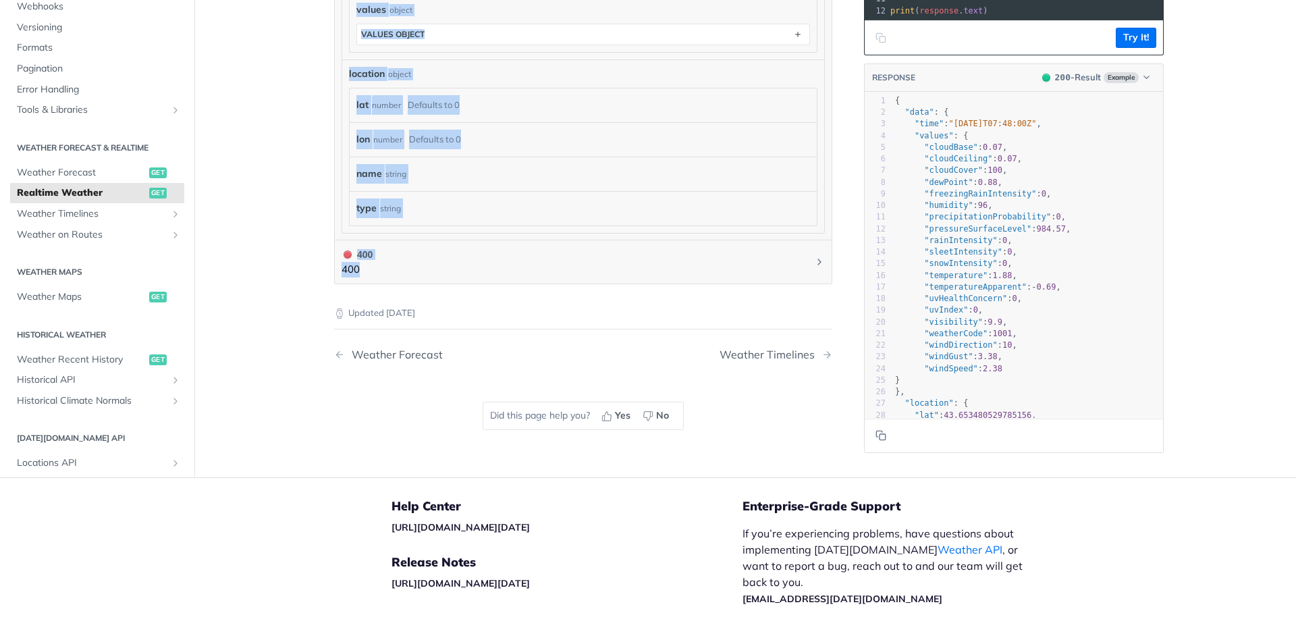
drag, startPoint x: 334, startPoint y: 127, endPoint x: 415, endPoint y: 294, distance: 185.3
copy article "et https://api.tomorrow.io/v4 /weather/realtime Recent Requests time status use…"
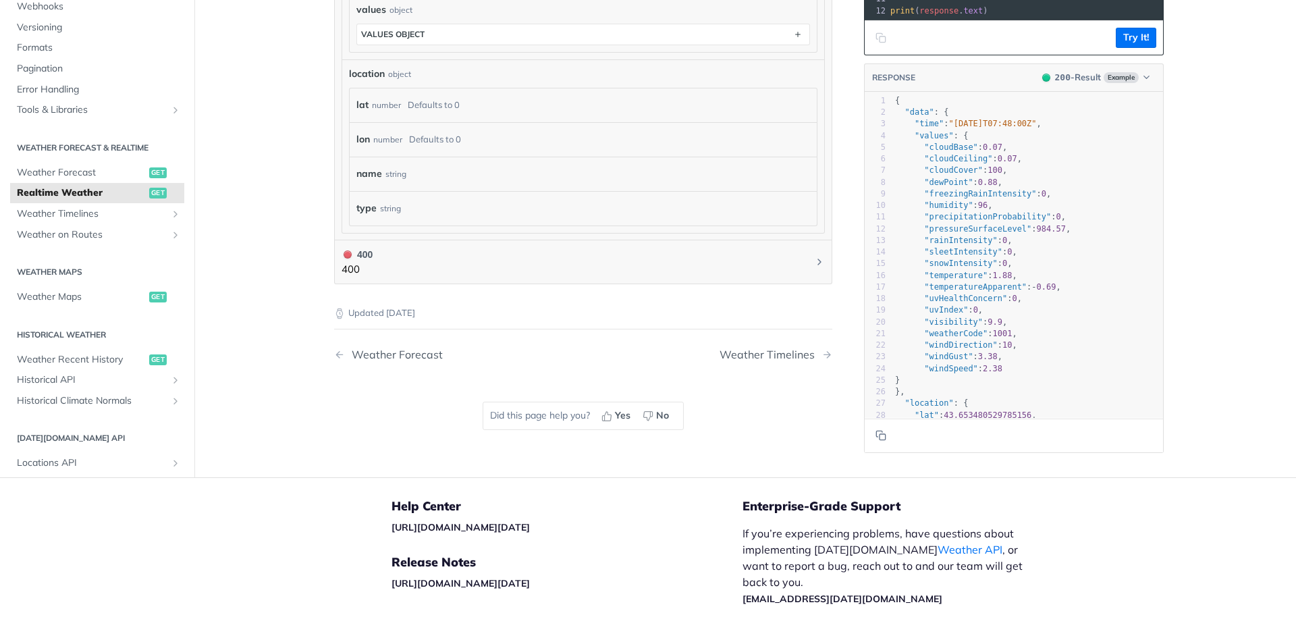
click at [341, 391] on div "Updated 4 months ago Weather Forecast Weather Timelines Did this page help you?…" at bounding box center [583, 370] width 498 height 173
click at [76, 292] on span "Weather Maps" at bounding box center [81, 296] width 129 height 13
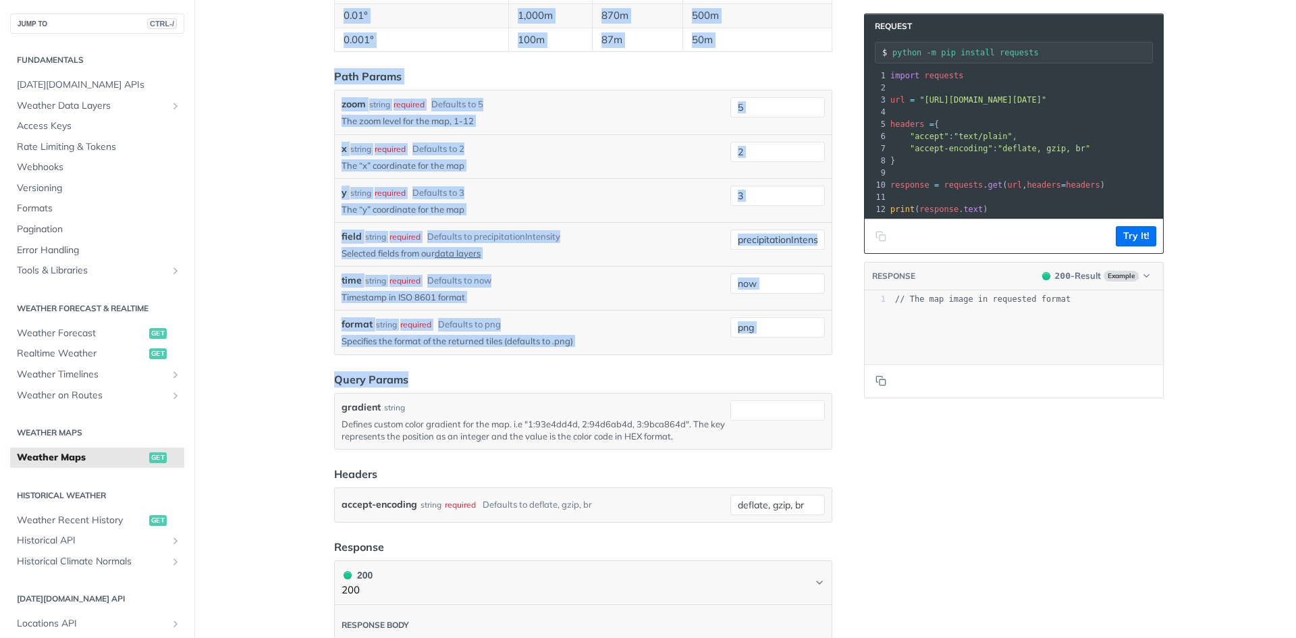
scroll to position [1417, 0]
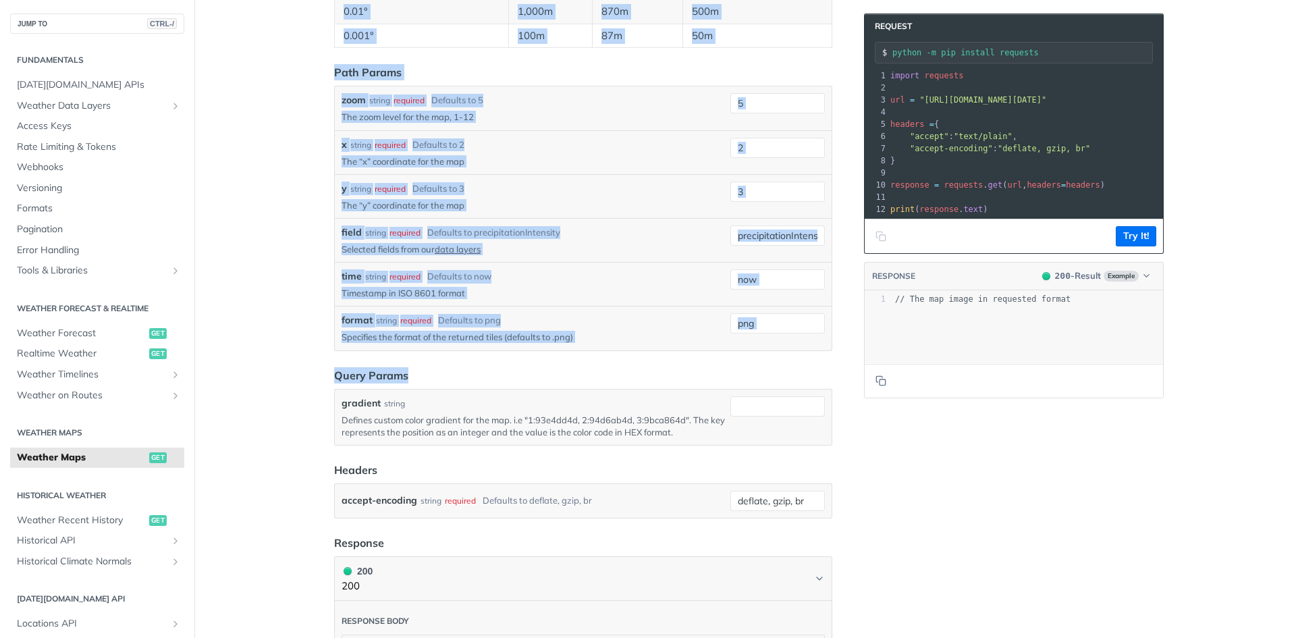
drag, startPoint x: 329, startPoint y: 128, endPoint x: 556, endPoint y: 360, distance: 324.5
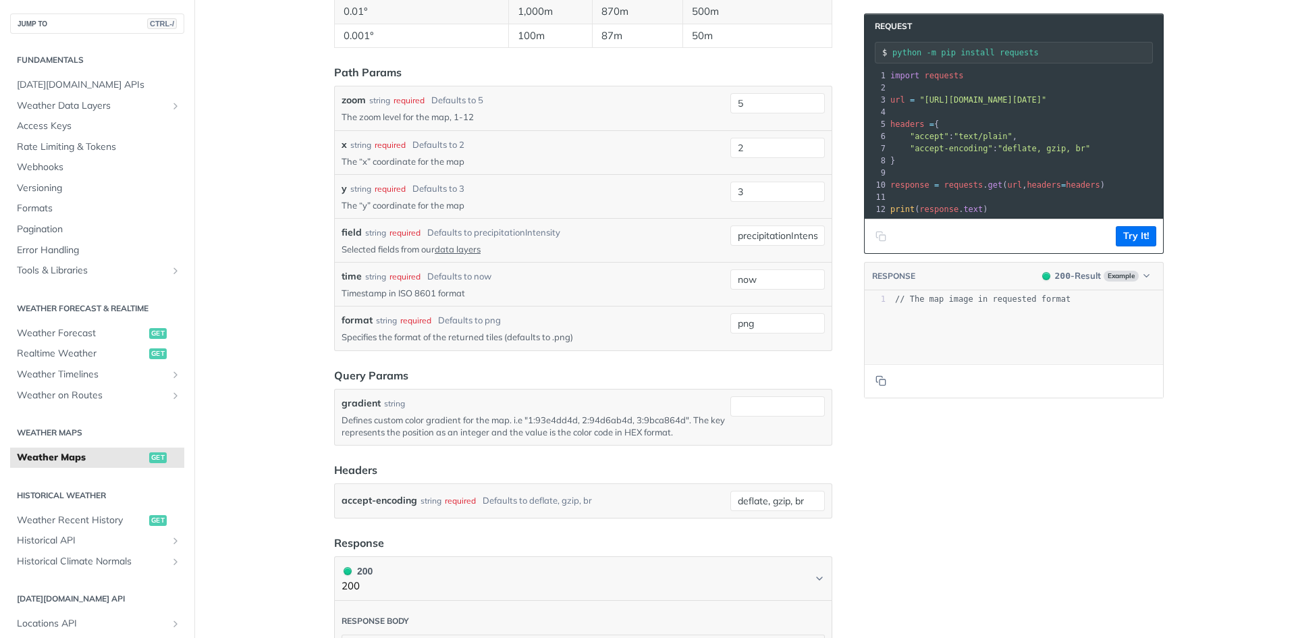
click at [902, 114] on pre "​" at bounding box center [1156, 112] width 539 height 12
click at [890, 78] on span "import" at bounding box center [904, 75] width 29 height 9
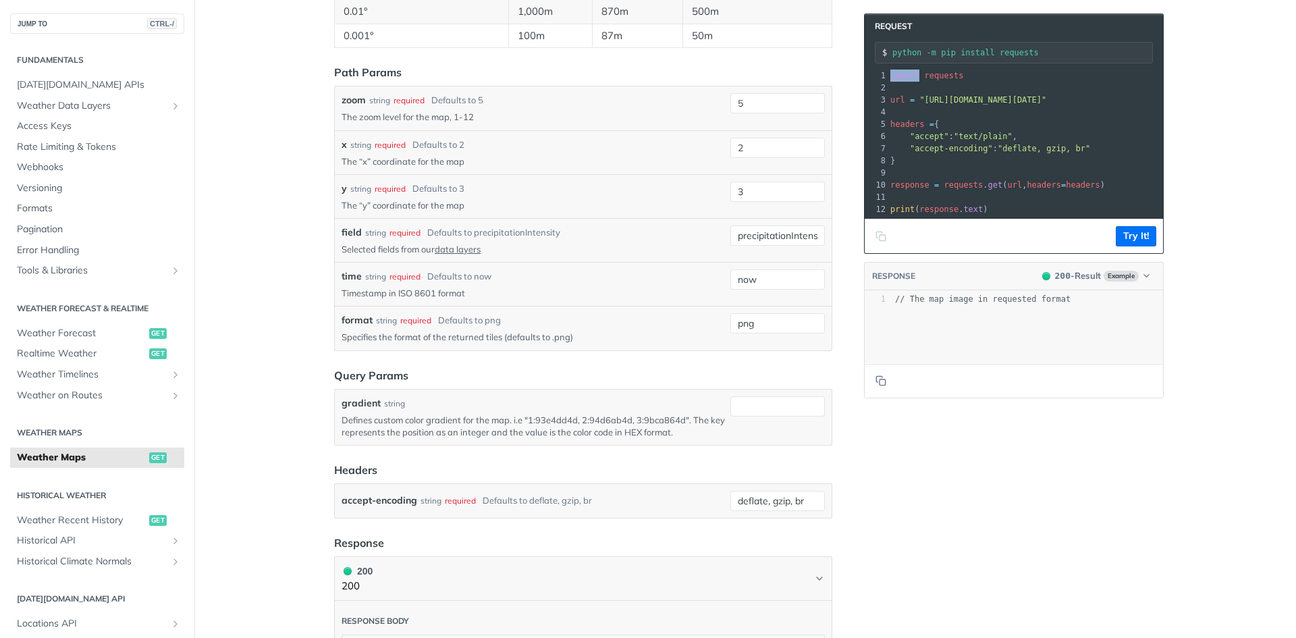
click at [890, 78] on span "import" at bounding box center [904, 75] width 29 height 9
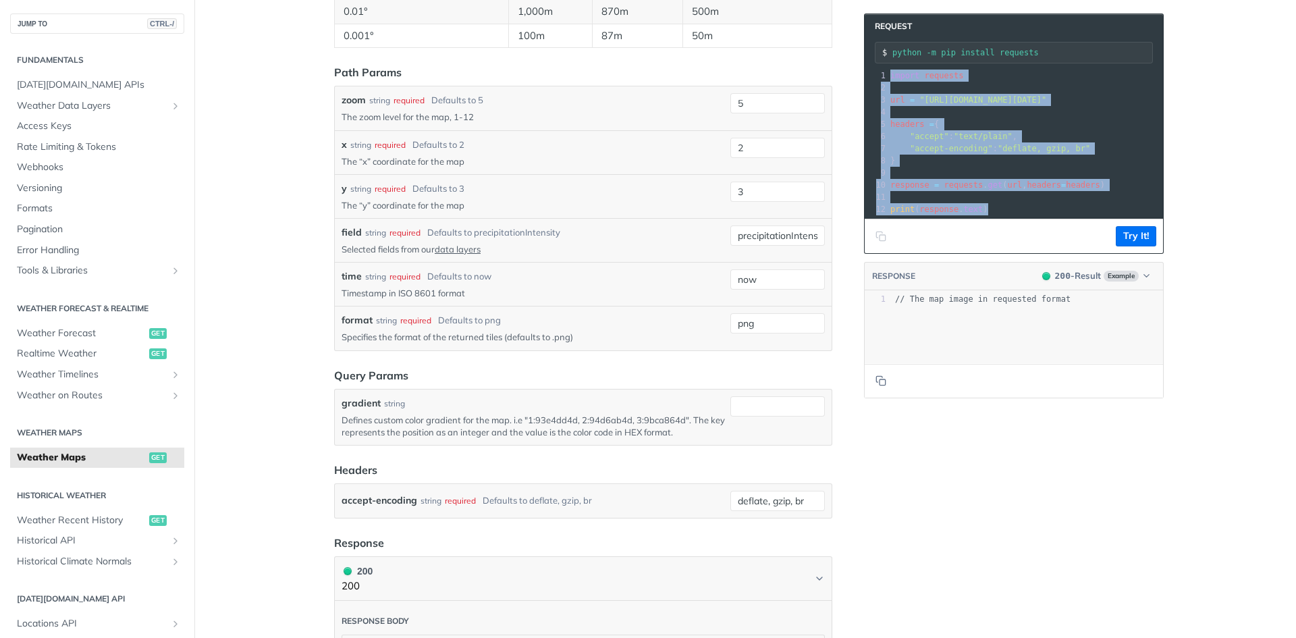
copy div "import requests 2 ​ 3 url = "https://api.tomorrow.io/v4/map/tile/5/2/3/precipit…"
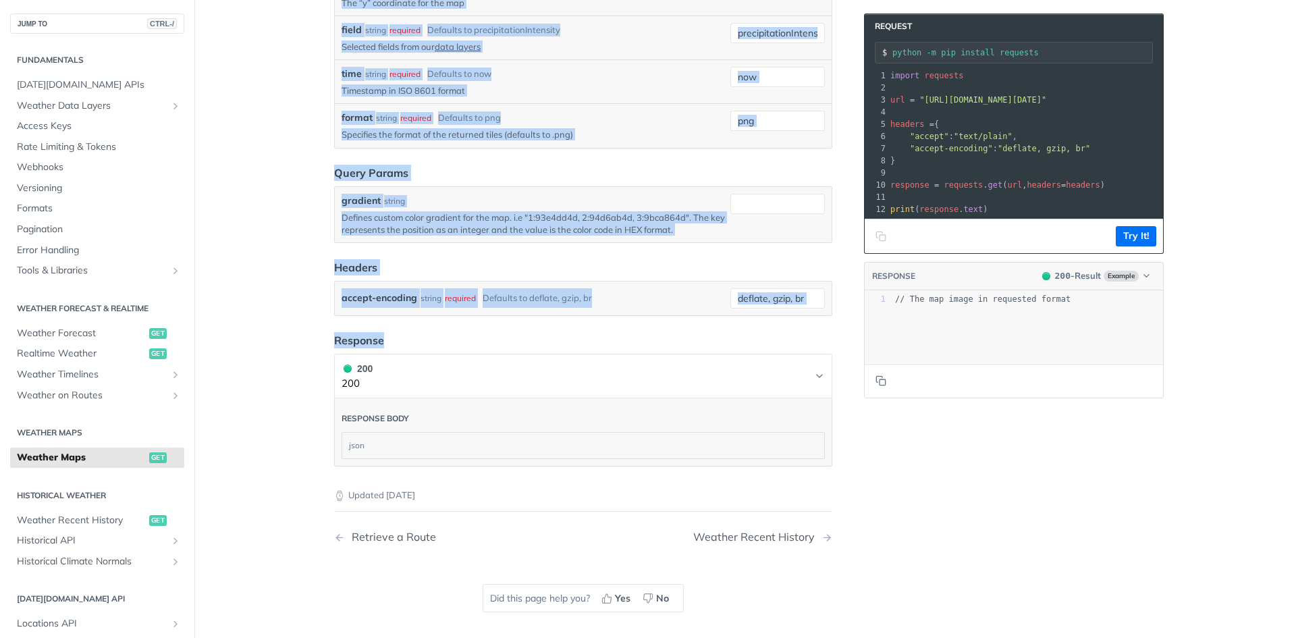
scroll to position [1687, 0]
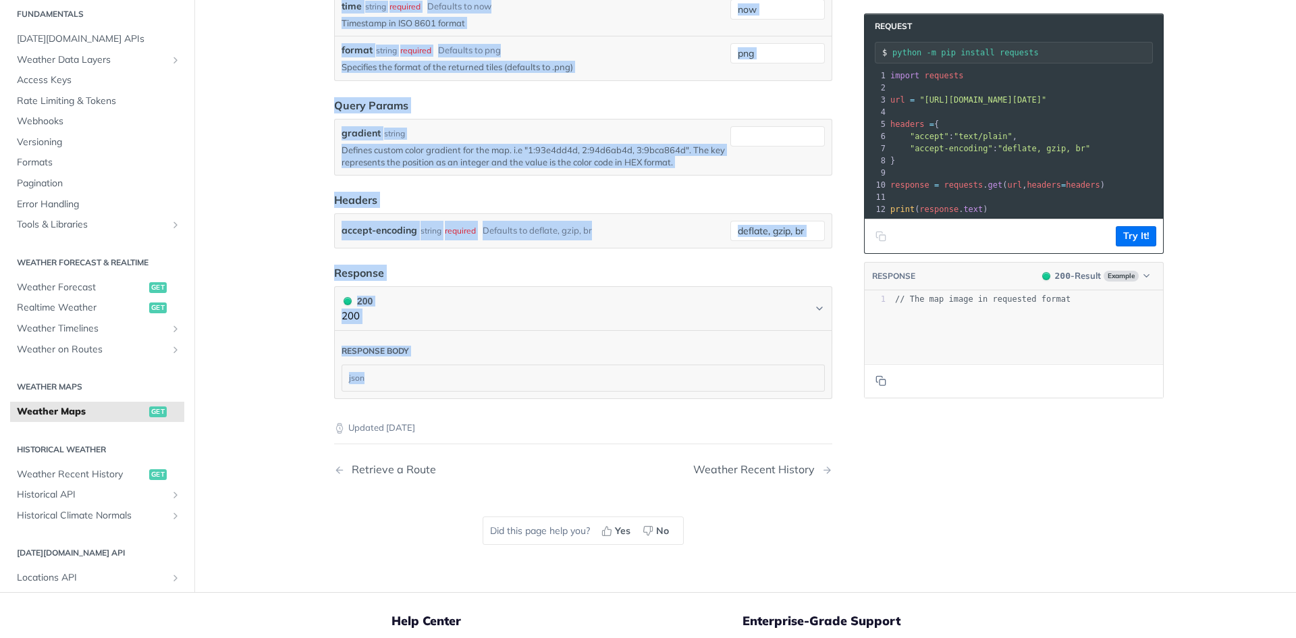
drag, startPoint x: 328, startPoint y: 132, endPoint x: 573, endPoint y: 380, distance: 348.3
copy article "get https://api.tomorrow.io/v4 /map/tile/ {zoom} / {x} / {y} / {field} / {time}…"
